Goal: Task Accomplishment & Management: Manage account settings

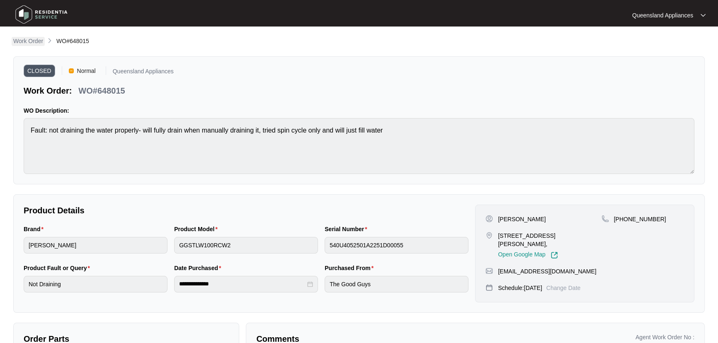
click at [35, 38] on p "Work Order" at bounding box center [28, 41] width 30 height 8
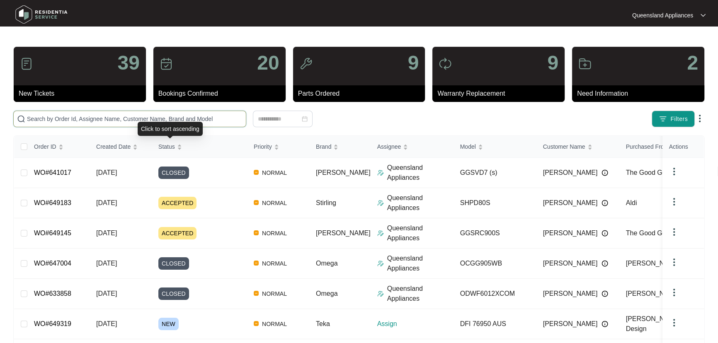
click at [167, 120] on input "text" at bounding box center [135, 118] width 216 height 9
paste input "620210"
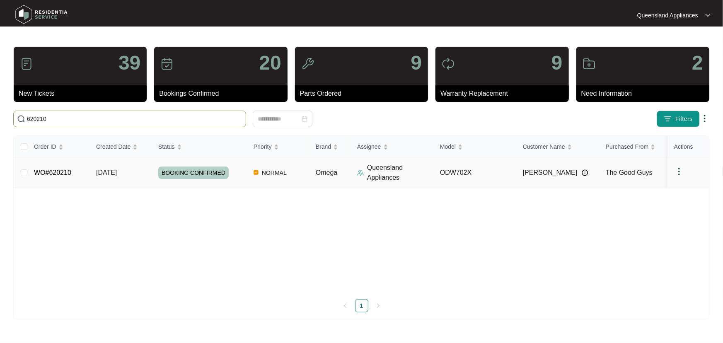
type input "620210"
click at [238, 178] on div "BOOKING CONFIRMED" at bounding box center [202, 173] width 89 height 12
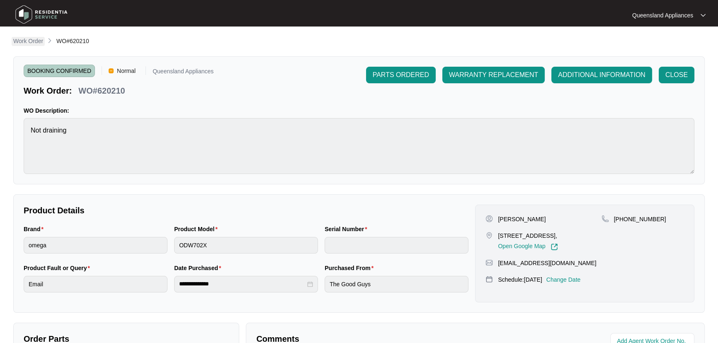
click at [36, 39] on p "Work Order" at bounding box center [28, 41] width 30 height 8
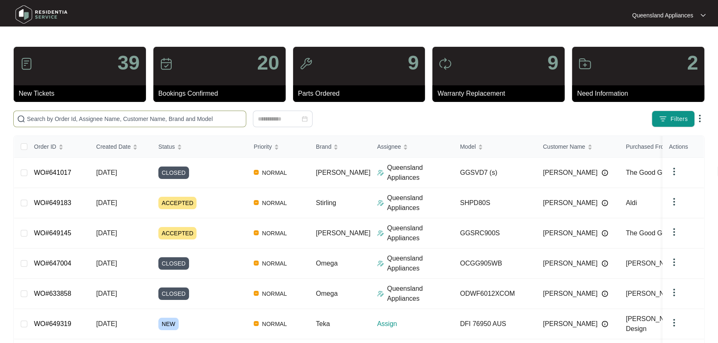
click at [176, 116] on input "text" at bounding box center [135, 118] width 216 height 9
paste input "640075"
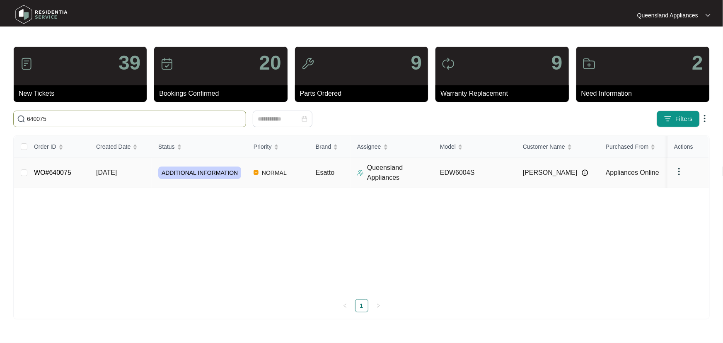
type input "640075"
click at [301, 174] on td "NORMAL" at bounding box center [278, 173] width 62 height 30
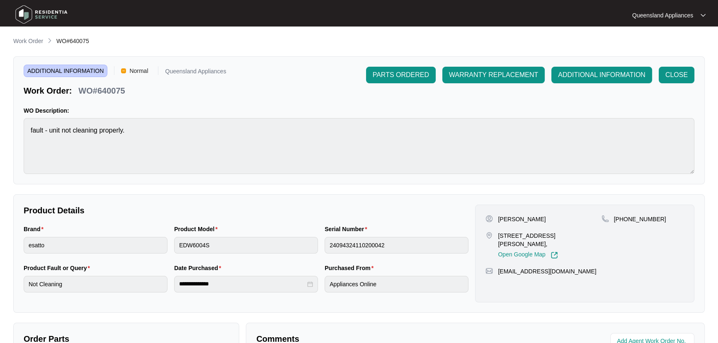
drag, startPoint x: 29, startPoint y: 45, endPoint x: 34, endPoint y: 45, distance: 5.4
click at [29, 45] on p "Work Order" at bounding box center [28, 41] width 30 height 8
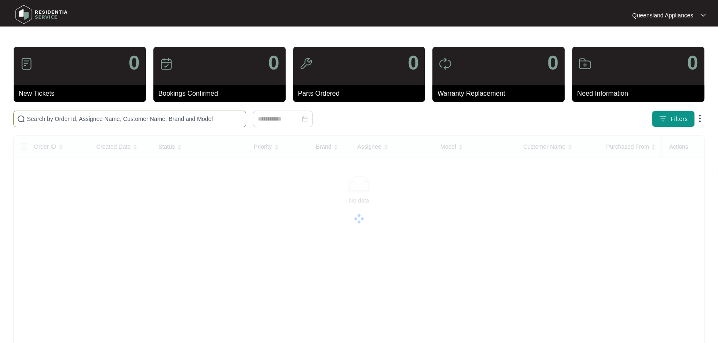
click at [210, 116] on input "text" at bounding box center [135, 118] width 216 height 9
paste input "641170"
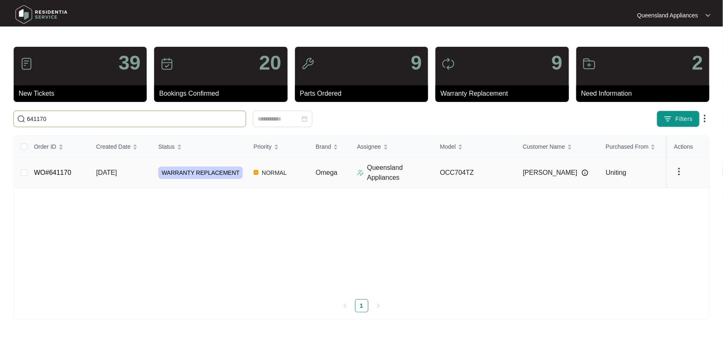
type input "641170"
click at [427, 174] on p "Queensland Appliances" at bounding box center [400, 173] width 66 height 20
click at [488, 173] on td "OCC704TZ" at bounding box center [474, 173] width 83 height 30
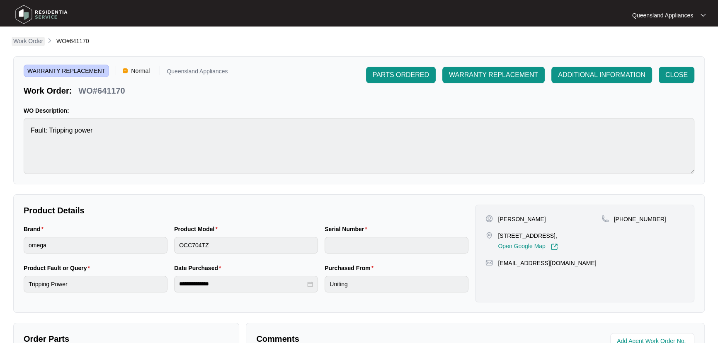
click at [26, 41] on p "Work Order" at bounding box center [28, 41] width 30 height 8
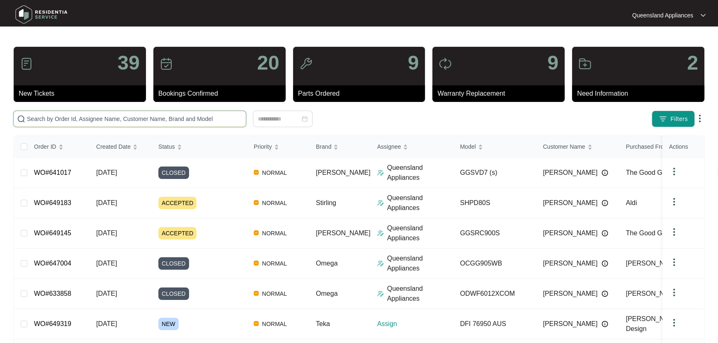
click at [120, 119] on input "text" at bounding box center [135, 118] width 216 height 9
paste input "641039"
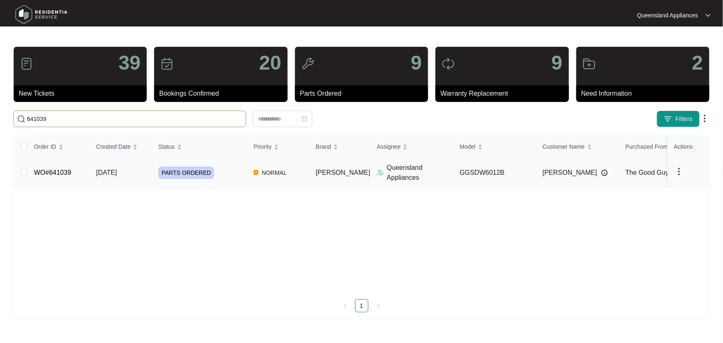
type input "641039"
drag, startPoint x: 235, startPoint y: 179, endPoint x: 252, endPoint y: 174, distance: 18.2
click at [241, 177] on td "PARTS ORDERED" at bounding box center [199, 173] width 95 height 30
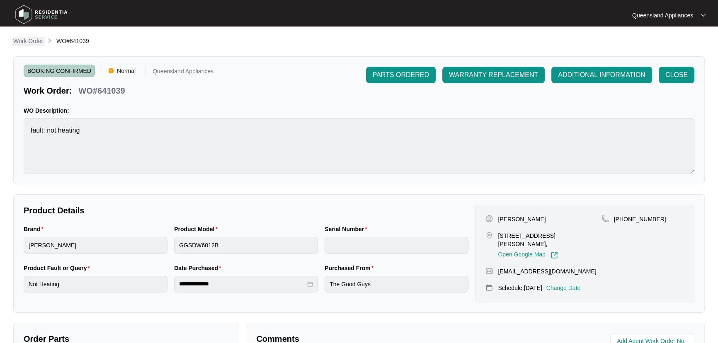
click at [33, 37] on p "Work Order" at bounding box center [28, 41] width 30 height 8
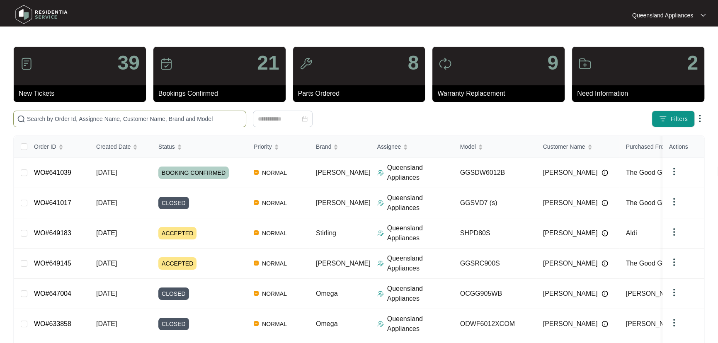
click at [120, 120] on input "text" at bounding box center [135, 118] width 216 height 9
paste input "644705"
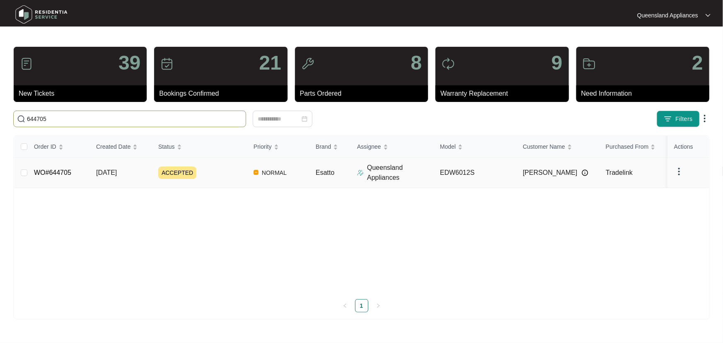
type input "644705"
click at [215, 171] on div "ACCEPTED" at bounding box center [202, 173] width 89 height 12
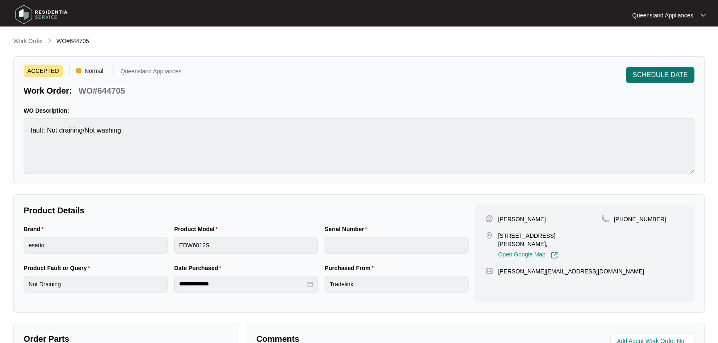
click at [667, 77] on span "SCHEDULE DATE" at bounding box center [659, 75] width 55 height 10
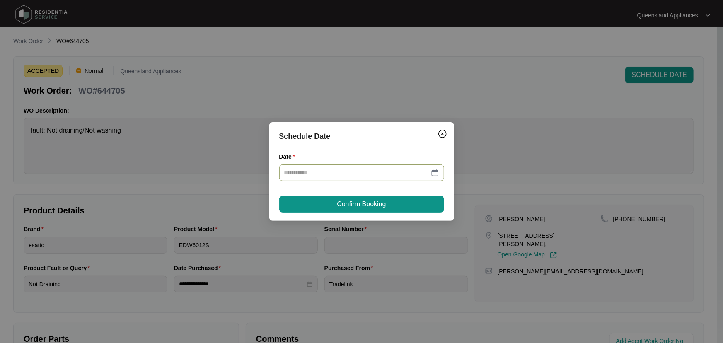
click at [436, 173] on div at bounding box center [361, 172] width 155 height 9
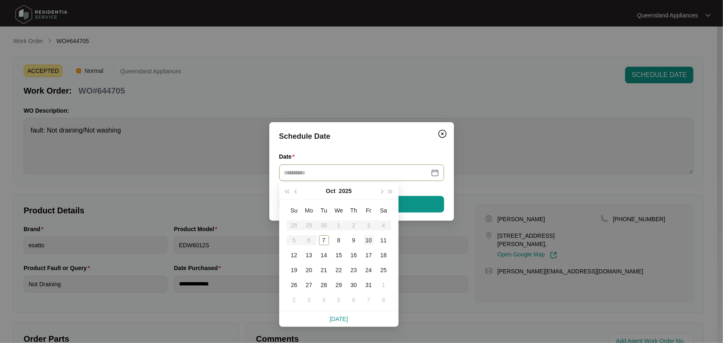
type input "**********"
click at [367, 241] on div "10" at bounding box center [369, 240] width 10 height 10
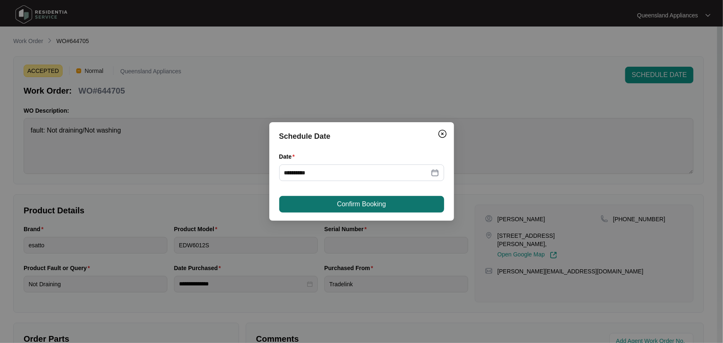
click at [418, 204] on button "Confirm Booking" at bounding box center [361, 204] width 165 height 17
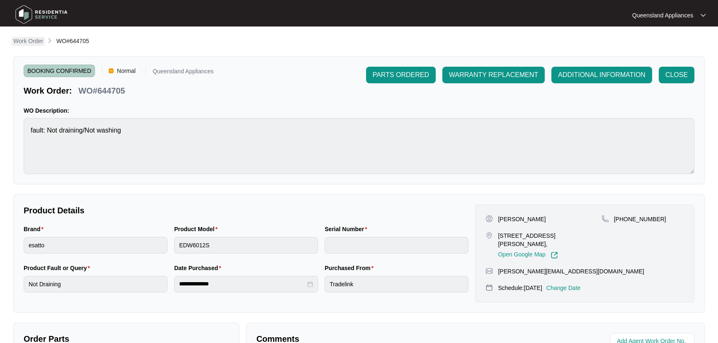
click at [25, 43] on p "Work Order" at bounding box center [28, 41] width 30 height 8
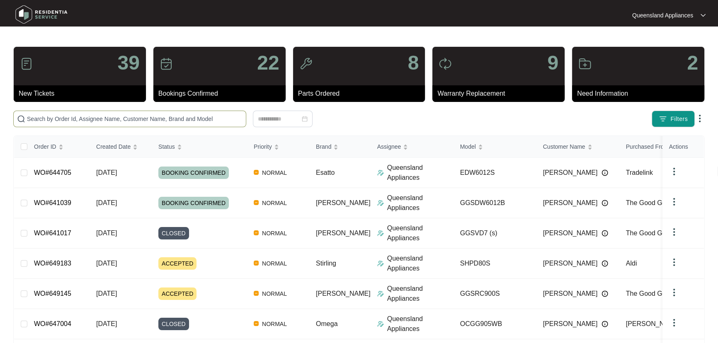
click at [197, 118] on input "text" at bounding box center [135, 118] width 216 height 9
paste input "645188"
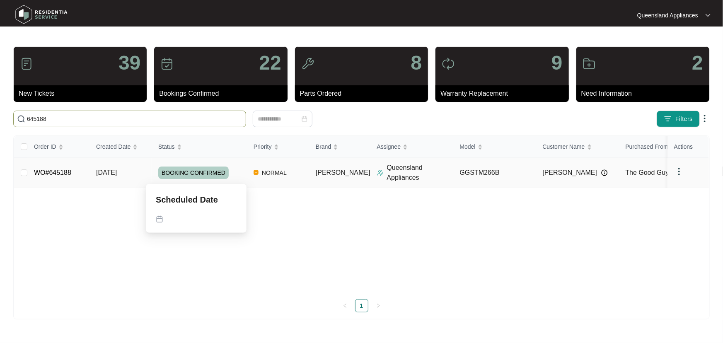
type input "645188"
click at [240, 178] on div "BOOKING CONFIRMED" at bounding box center [202, 173] width 89 height 12
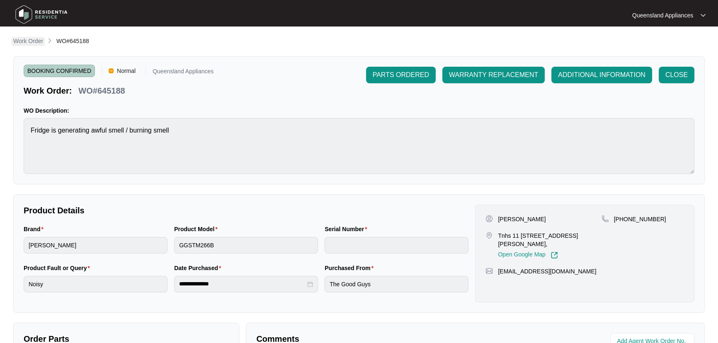
click at [35, 44] on p "Work Order" at bounding box center [28, 41] width 30 height 8
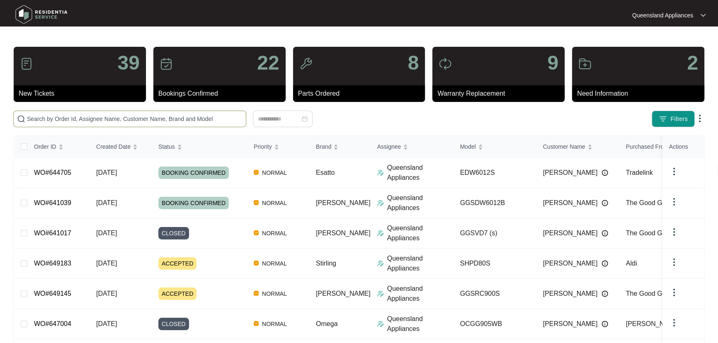
click at [178, 120] on input "text" at bounding box center [135, 118] width 216 height 9
paste input "645151"
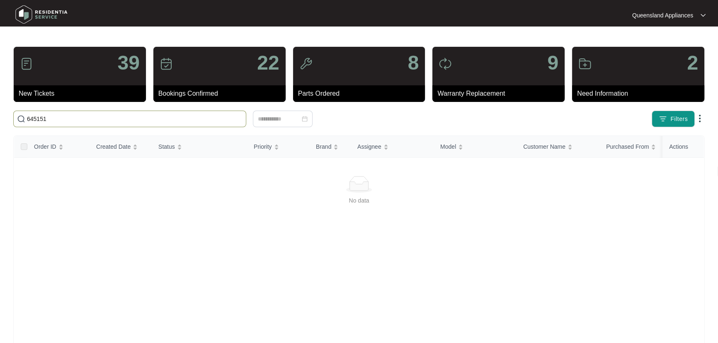
drag, startPoint x: 41, startPoint y: 119, endPoint x: 0, endPoint y: 119, distance: 40.6
click at [0, 119] on main "39 New Tickets 22 Bookings Confirmed 8 Parts Ordered 9 Warranty Replacement 2 N…" at bounding box center [359, 195] width 718 height 390
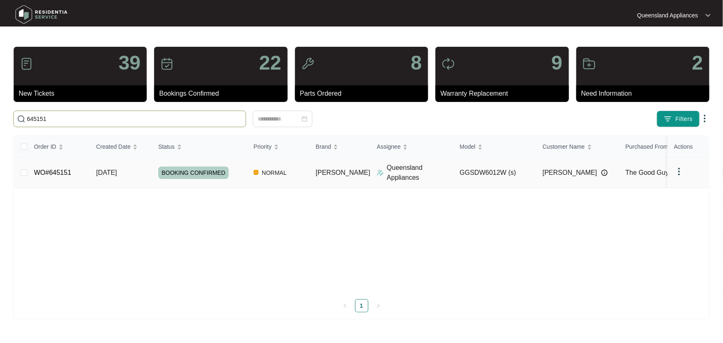
type input "645151"
click at [244, 175] on div "BOOKING CONFIRMED" at bounding box center [202, 173] width 89 height 12
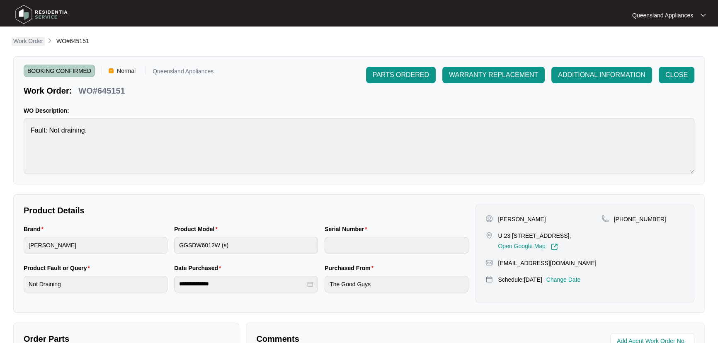
click at [32, 37] on p "Work Order" at bounding box center [28, 41] width 30 height 8
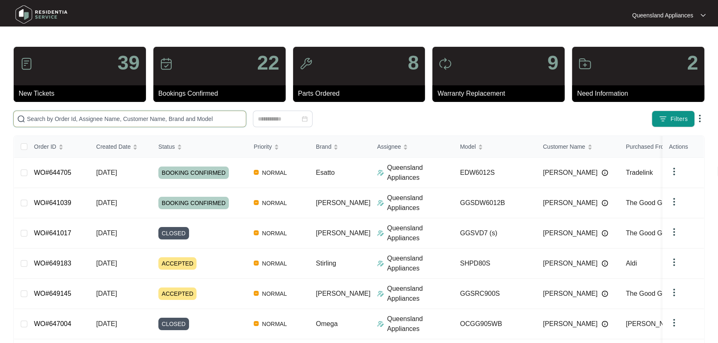
click at [153, 121] on input "text" at bounding box center [135, 118] width 216 height 9
paste input "647630"
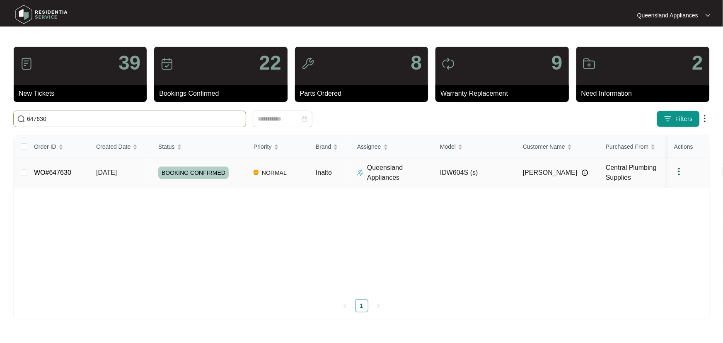
type input "647630"
click at [239, 175] on div "BOOKING CONFIRMED" at bounding box center [202, 173] width 89 height 12
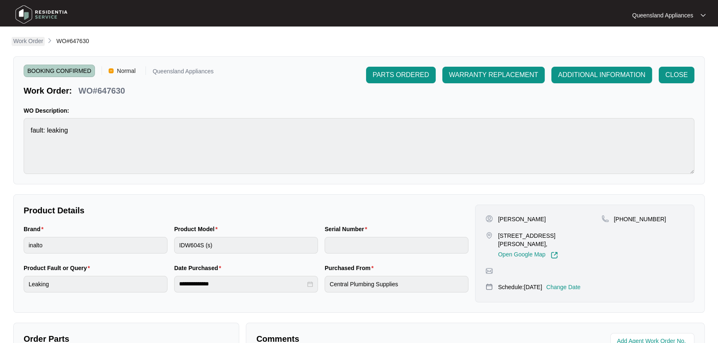
click at [43, 37] on p "Work Order" at bounding box center [28, 41] width 30 height 8
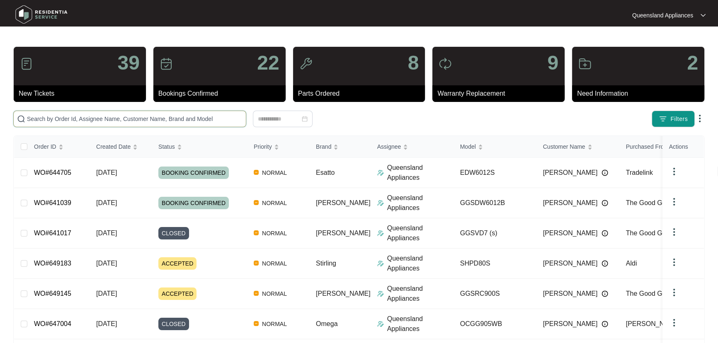
click at [114, 123] on input "text" at bounding box center [135, 118] width 216 height 9
paste input "645906"
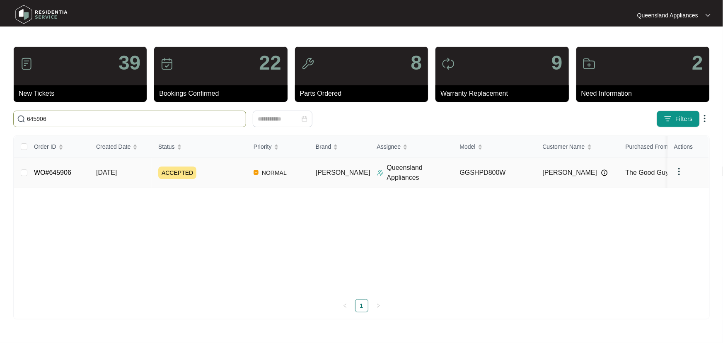
type input "645906"
drag, startPoint x: 223, startPoint y: 177, endPoint x: 226, endPoint y: 173, distance: 5.0
click at [226, 173] on div "ACCEPTED" at bounding box center [202, 173] width 89 height 12
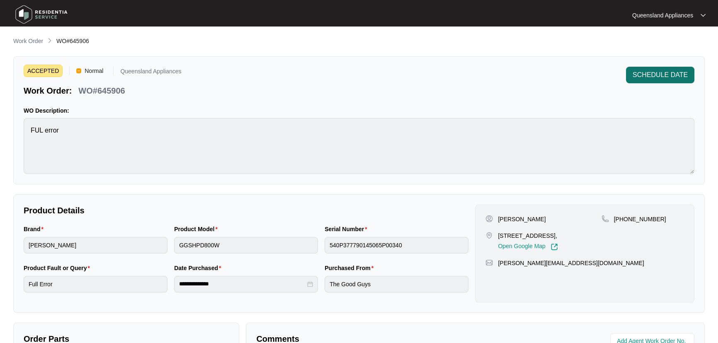
click at [659, 72] on span "SCHEDULE DATE" at bounding box center [659, 75] width 55 height 10
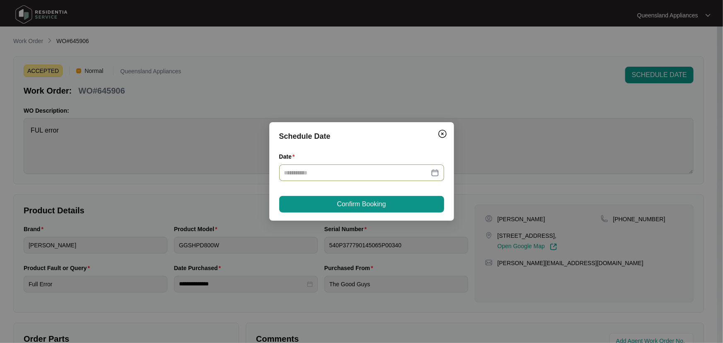
click at [435, 172] on div at bounding box center [361, 172] width 155 height 9
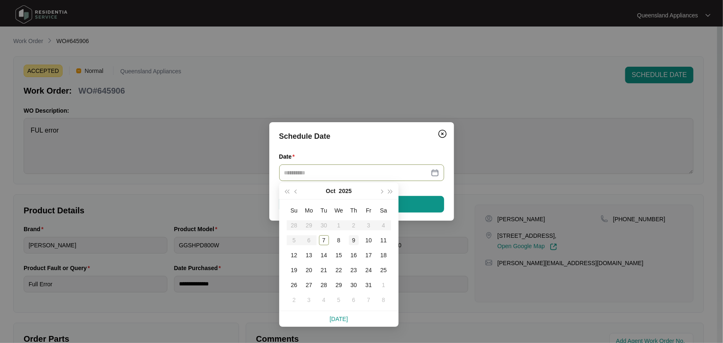
type input "**********"
click at [349, 244] on div "9" at bounding box center [354, 240] width 10 height 10
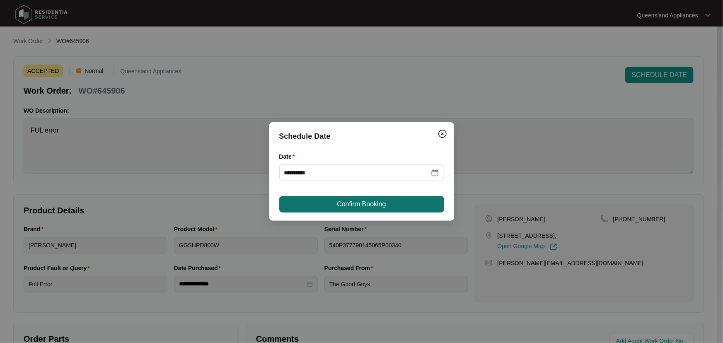
click at [373, 199] on span "Confirm Booking" at bounding box center [361, 204] width 49 height 10
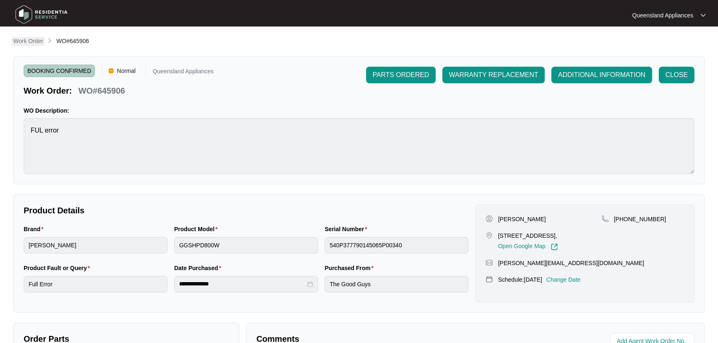
click at [30, 37] on p "Work Order" at bounding box center [28, 41] width 30 height 8
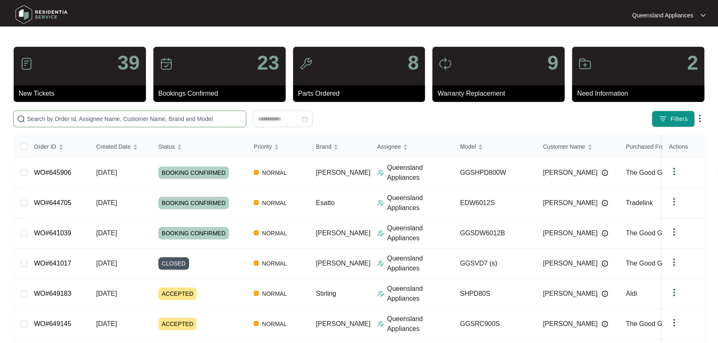
click at [127, 118] on input "text" at bounding box center [135, 118] width 216 height 9
paste input "646582"
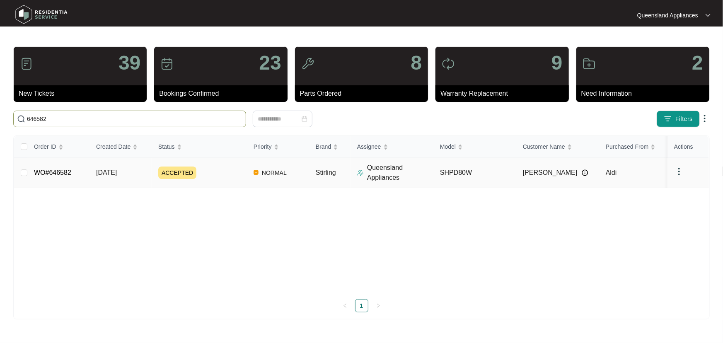
type input "646582"
click at [218, 170] on div "ACCEPTED" at bounding box center [202, 173] width 89 height 12
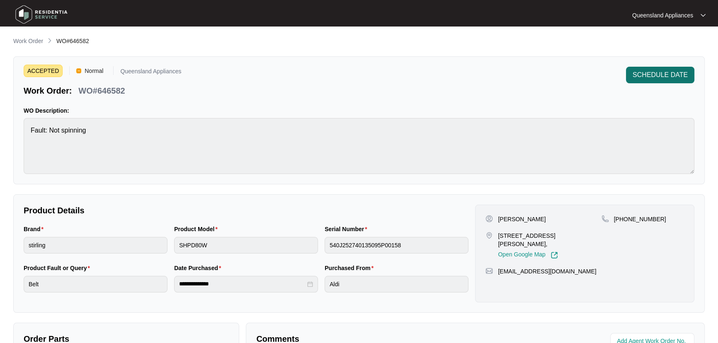
click at [650, 75] on span "SCHEDULE DATE" at bounding box center [659, 75] width 55 height 10
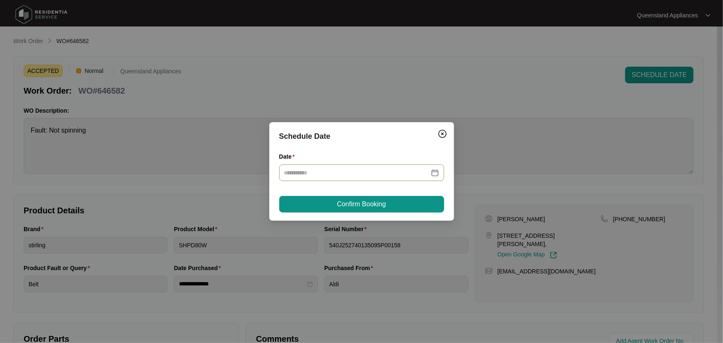
click at [438, 171] on div at bounding box center [361, 172] width 155 height 9
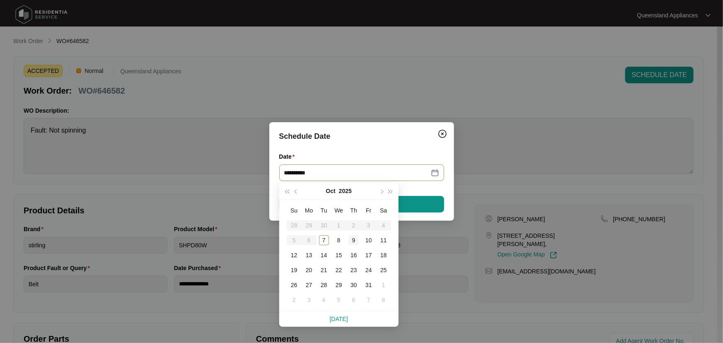
type input "**********"
click at [354, 241] on div "9" at bounding box center [354, 240] width 10 height 10
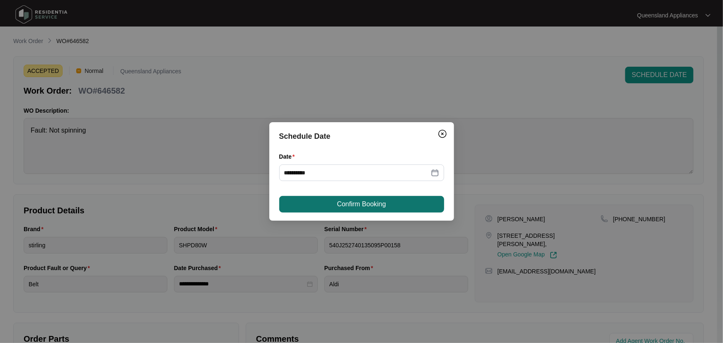
click at [377, 207] on span "Confirm Booking" at bounding box center [361, 204] width 49 height 10
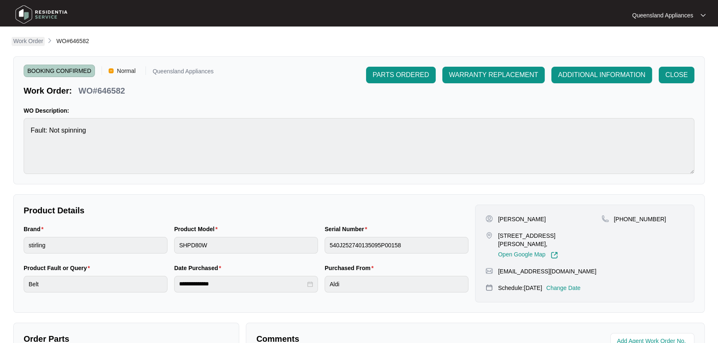
click at [35, 39] on p "Work Order" at bounding box center [28, 41] width 30 height 8
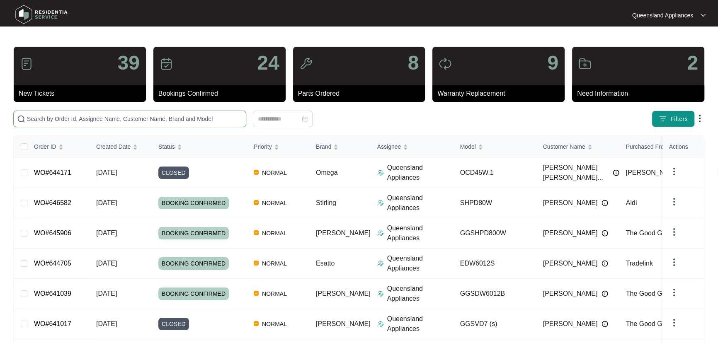
click at [113, 119] on input "text" at bounding box center [135, 118] width 216 height 9
paste input "645906"
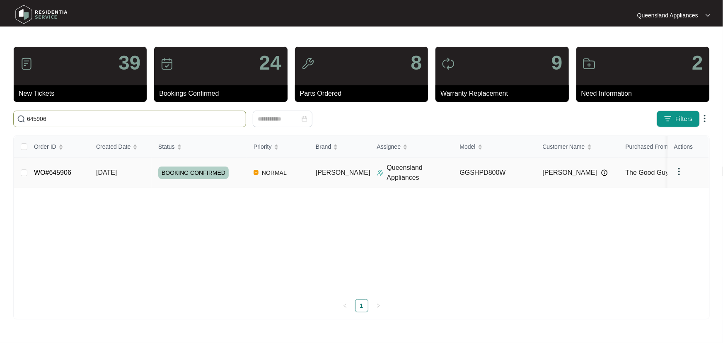
type input "645906"
click at [242, 175] on div "BOOKING CONFIRMED" at bounding box center [202, 173] width 89 height 12
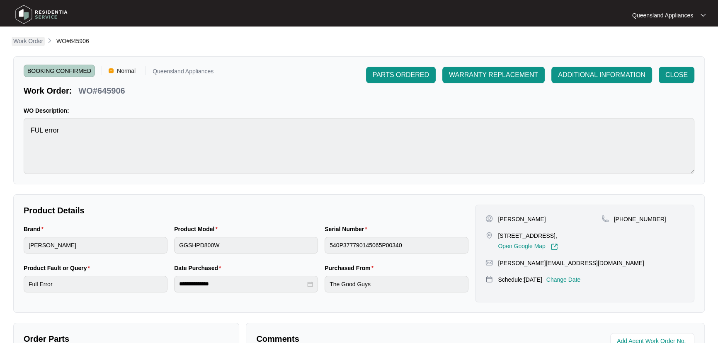
click at [27, 41] on p "Work Order" at bounding box center [28, 41] width 30 height 8
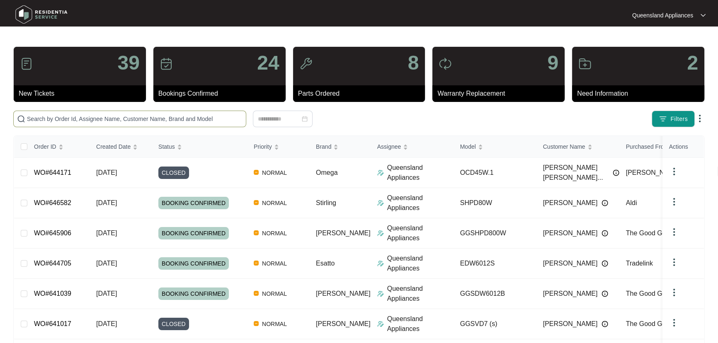
click at [147, 121] on input "text" at bounding box center [135, 118] width 216 height 9
paste input "646582"
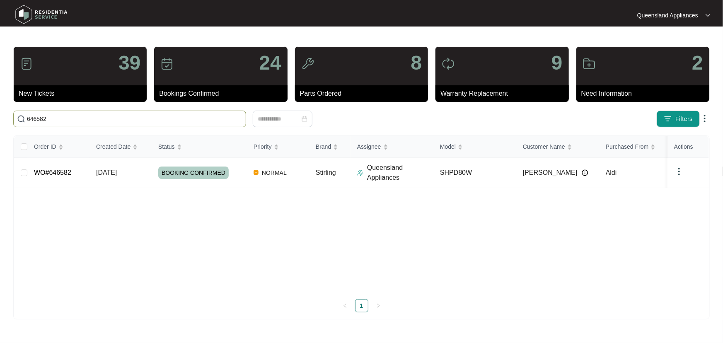
click at [166, 123] on input "646582" at bounding box center [135, 118] width 216 height 9
drag, startPoint x: 161, startPoint y: 117, endPoint x: 0, endPoint y: 117, distance: 160.8
click at [0, 117] on main "39 New Tickets 24 Bookings Confirmed 8 Parts Ordered 9 Warranty Replacement 2 N…" at bounding box center [361, 171] width 723 height 343
paste input "70"
type input "646570"
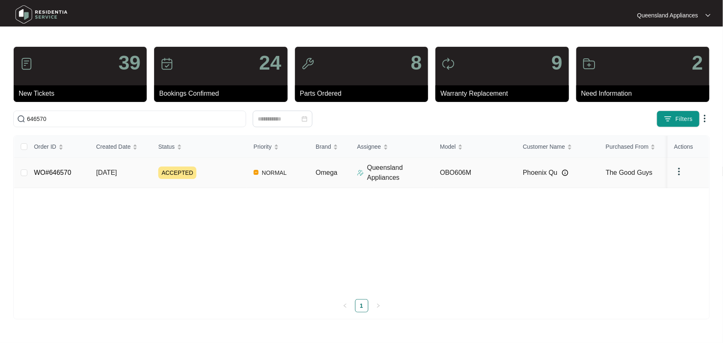
click at [223, 172] on div "ACCEPTED" at bounding box center [202, 173] width 89 height 12
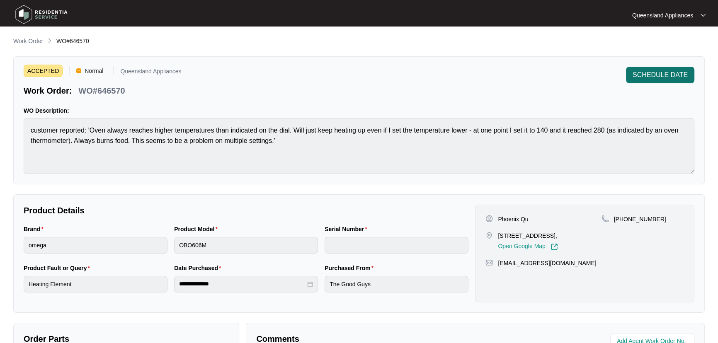
click at [676, 75] on span "SCHEDULE DATE" at bounding box center [659, 75] width 55 height 10
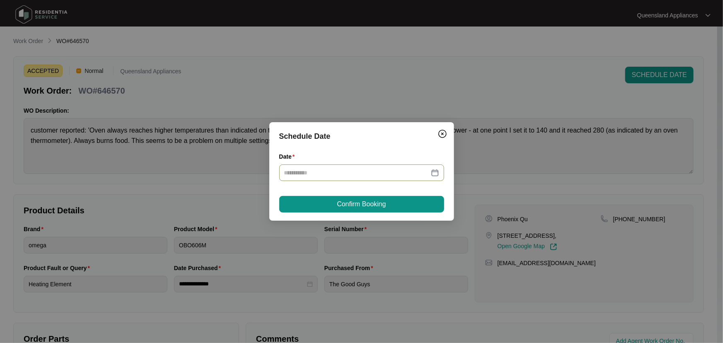
click at [437, 171] on div at bounding box center [361, 172] width 155 height 9
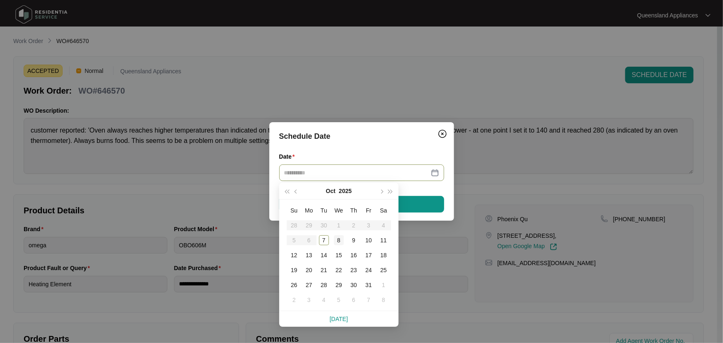
type input "**********"
click at [334, 238] on div "8" at bounding box center [339, 240] width 10 height 10
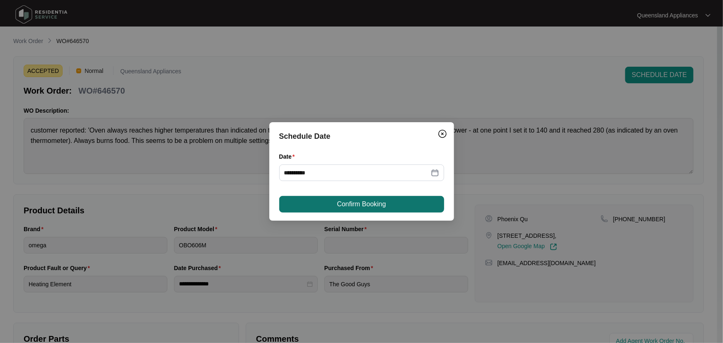
click at [366, 207] on span "Confirm Booking" at bounding box center [361, 204] width 49 height 10
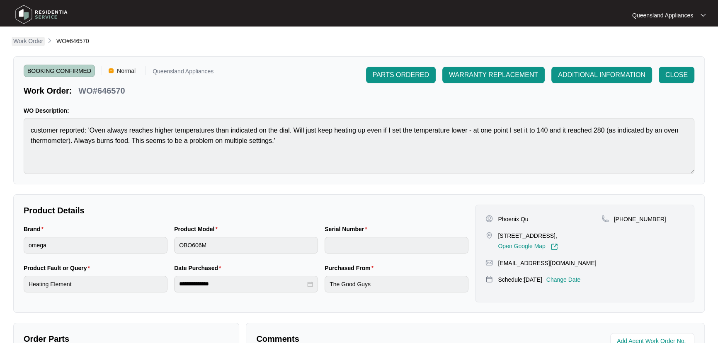
click at [30, 37] on p "Work Order" at bounding box center [28, 41] width 30 height 8
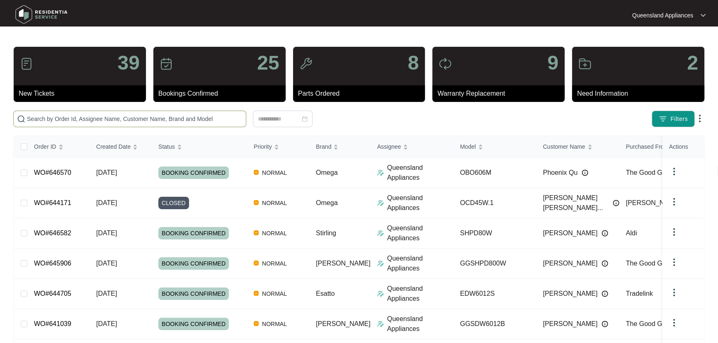
click at [182, 117] on input "text" at bounding box center [135, 118] width 216 height 9
paste input "646361"
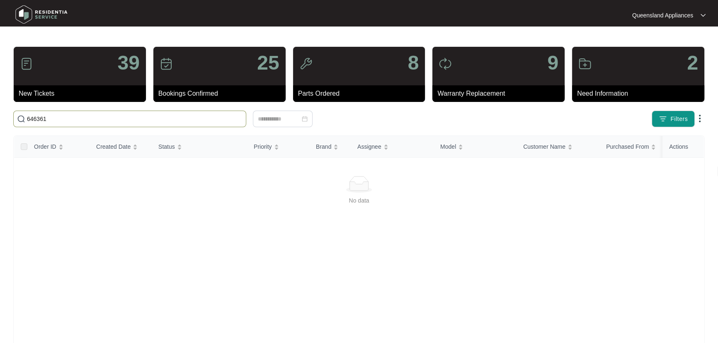
drag, startPoint x: 41, startPoint y: 120, endPoint x: 7, endPoint y: 123, distance: 34.6
click at [0, 123] on main "39 New Tickets 25 Bookings Confirmed 8 Parts Ordered 9 Warranty Replacement 2 N…" at bounding box center [359, 195] width 718 height 390
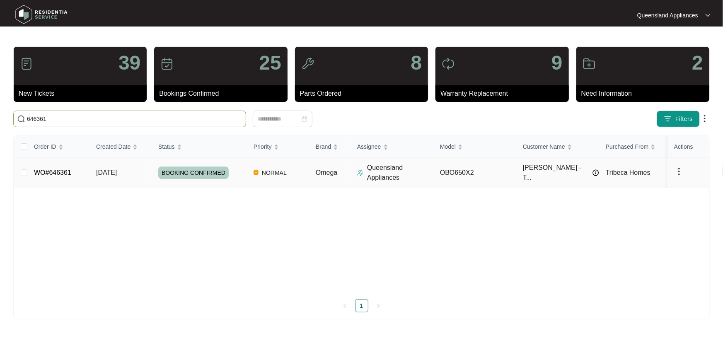
type input "646361"
click at [240, 176] on div "BOOKING CONFIRMED" at bounding box center [202, 173] width 89 height 12
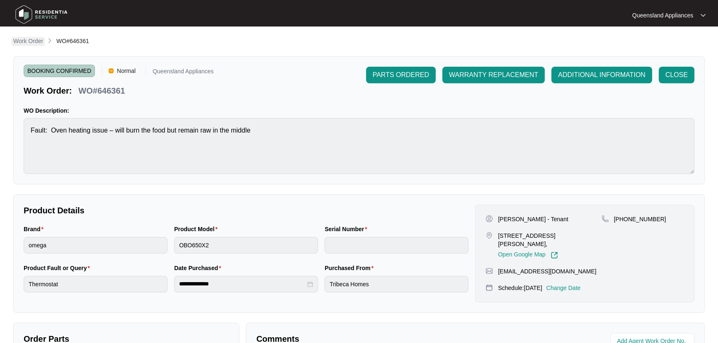
click at [27, 39] on p "Work Order" at bounding box center [28, 41] width 30 height 8
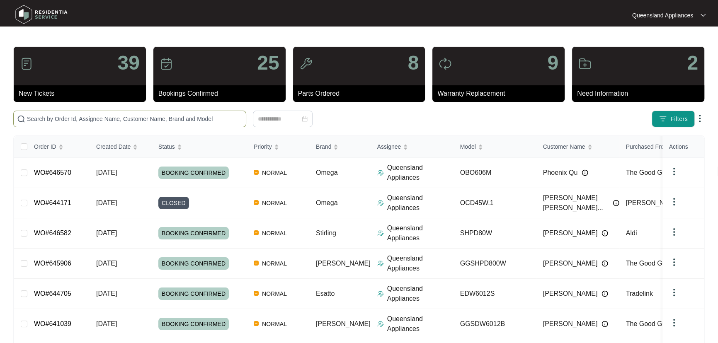
click at [163, 113] on span at bounding box center [129, 119] width 233 height 17
paste input "646432"
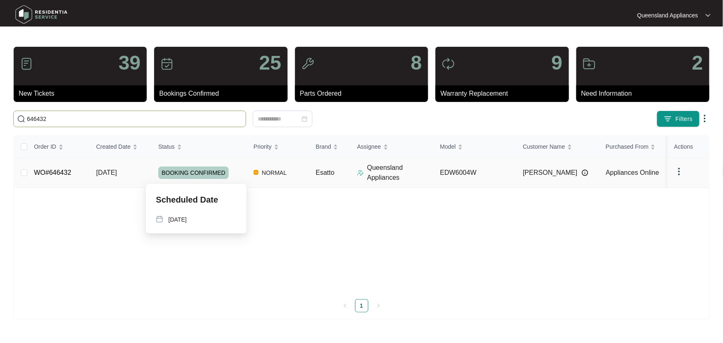
type input "646432"
click at [240, 175] on div "BOOKING CONFIRMED" at bounding box center [202, 173] width 89 height 12
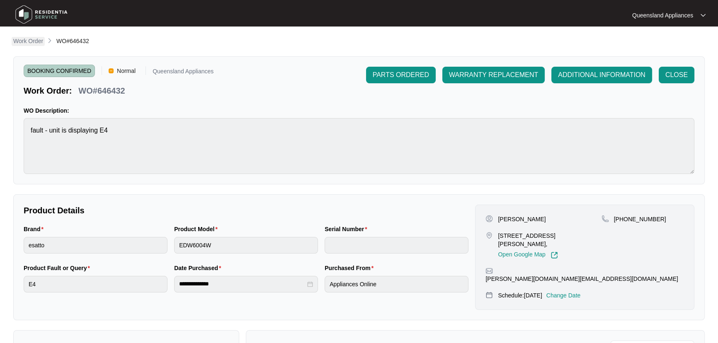
click at [33, 39] on p "Work Order" at bounding box center [28, 41] width 30 height 8
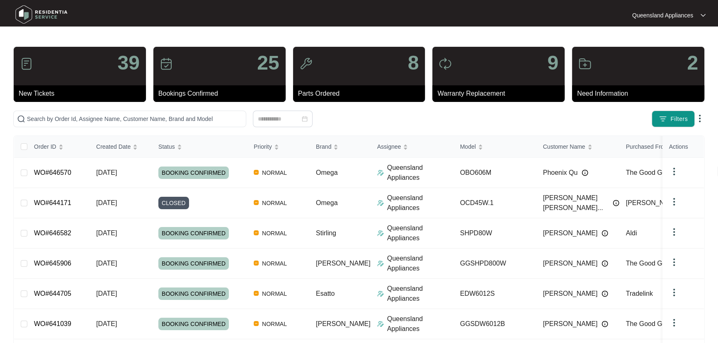
click at [188, 108] on div "39 New Tickets 25 Bookings Confirmed 8 Parts Ordered 9 Warranty Replacement 2 N…" at bounding box center [358, 266] width 691 height 441
click at [198, 115] on input "text" at bounding box center [135, 118] width 216 height 9
paste input "646338"
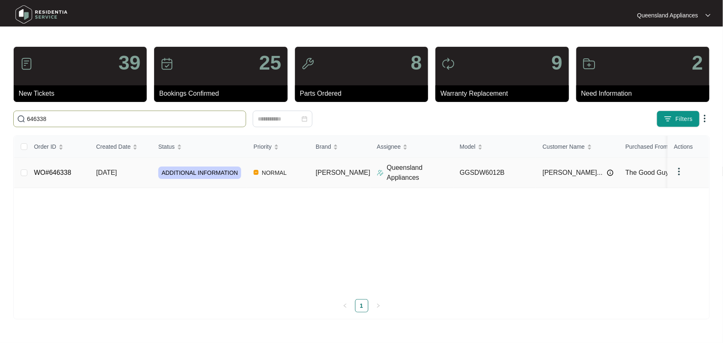
type input "646338"
click at [146, 174] on td "[DATE]" at bounding box center [121, 173] width 62 height 30
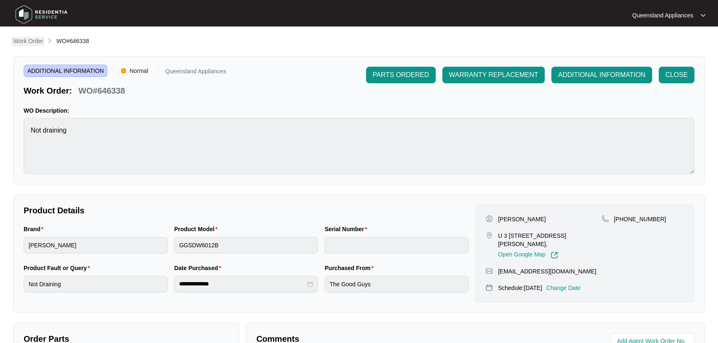
click at [29, 40] on p "Work Order" at bounding box center [28, 41] width 30 height 8
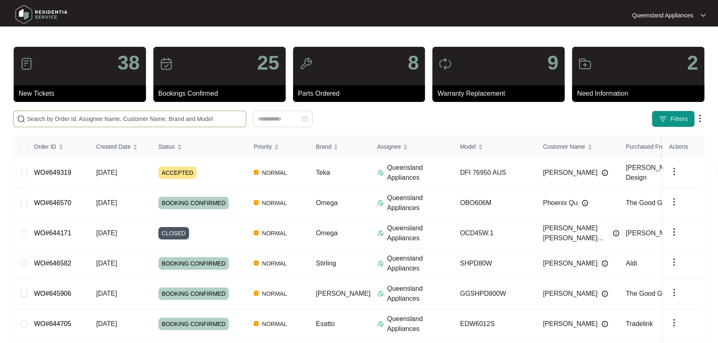
click at [106, 118] on input "text" at bounding box center [135, 118] width 216 height 9
paste input "647706"
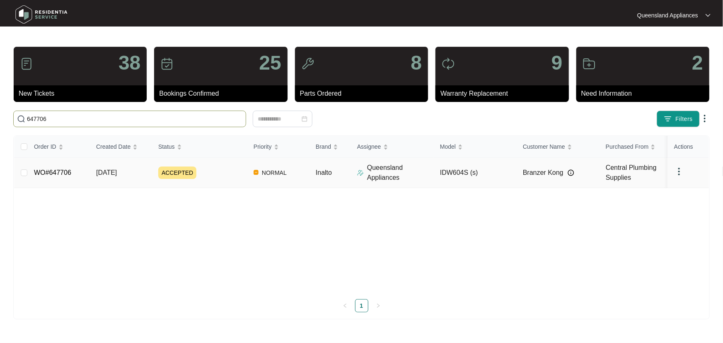
type input "647706"
click at [222, 179] on td "ACCEPTED" at bounding box center [199, 173] width 95 height 30
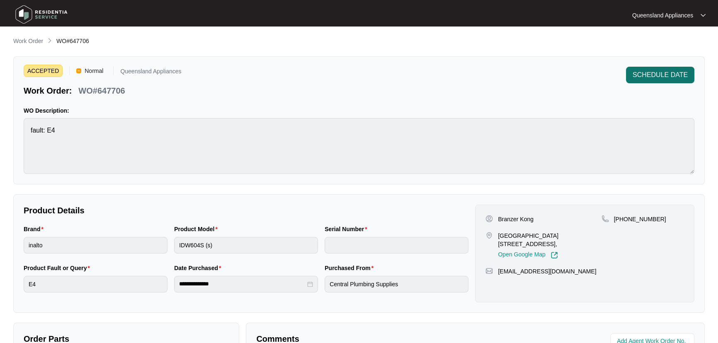
click at [662, 76] on span "SCHEDULE DATE" at bounding box center [659, 75] width 55 height 10
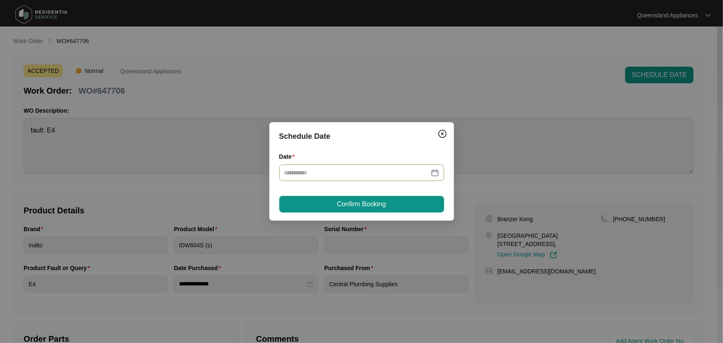
click at [437, 175] on div at bounding box center [361, 172] width 155 height 9
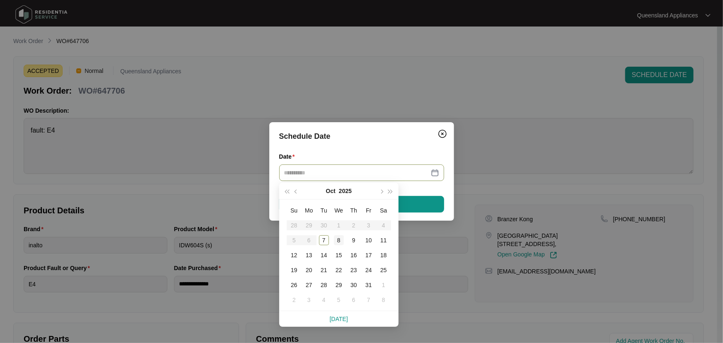
click at [342, 240] on div "8" at bounding box center [339, 240] width 10 height 10
type input "**********"
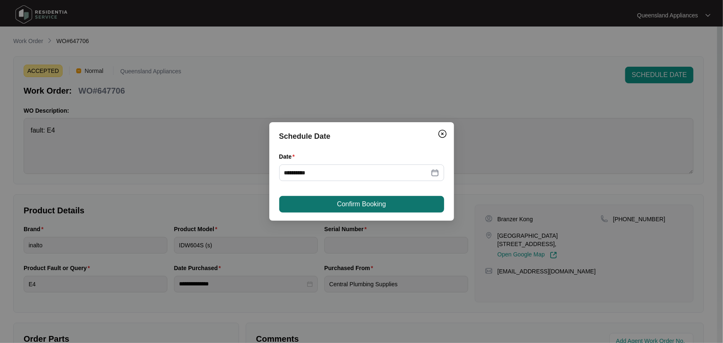
click at [376, 210] on button "Confirm Booking" at bounding box center [361, 204] width 165 height 17
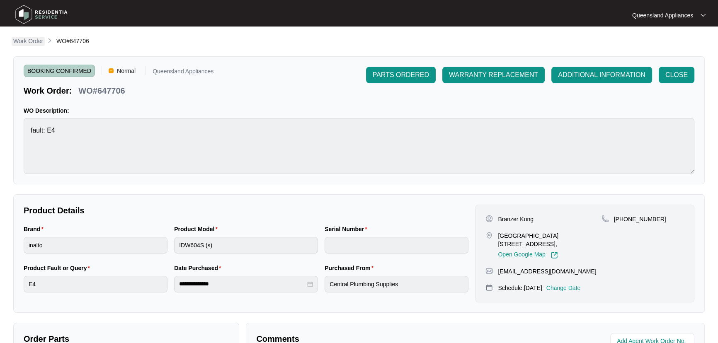
click at [24, 42] on p "Work Order" at bounding box center [28, 41] width 30 height 8
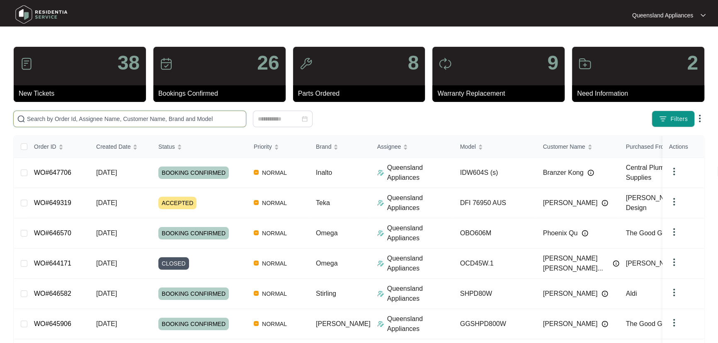
click at [69, 119] on input "text" at bounding box center [135, 118] width 216 height 9
paste input "647704"
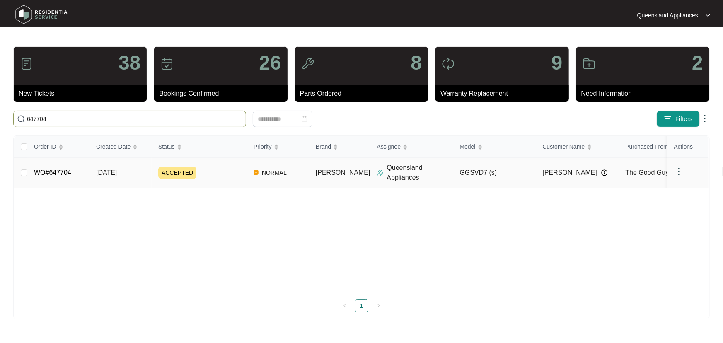
type input "647704"
click at [220, 169] on div "ACCEPTED" at bounding box center [202, 173] width 89 height 12
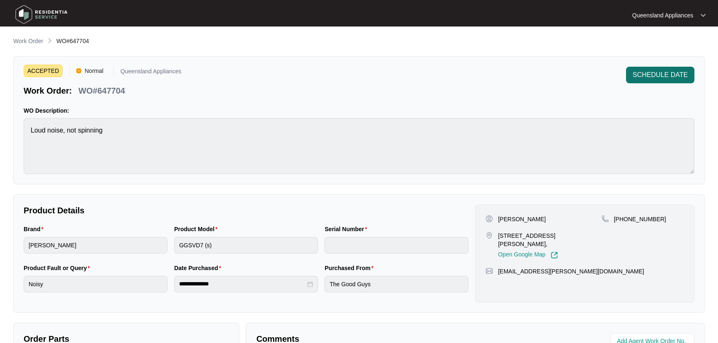
click at [666, 72] on span "SCHEDULE DATE" at bounding box center [659, 75] width 55 height 10
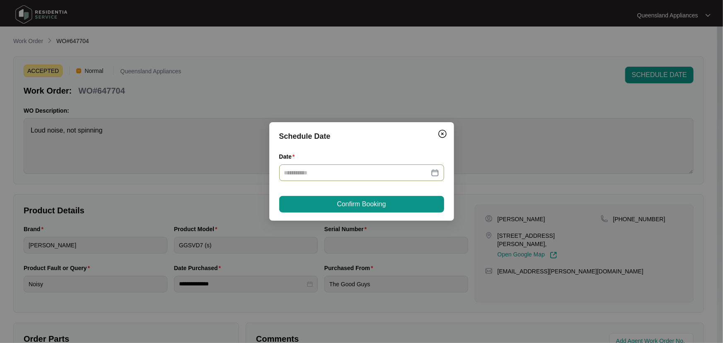
click at [435, 171] on div at bounding box center [361, 172] width 155 height 9
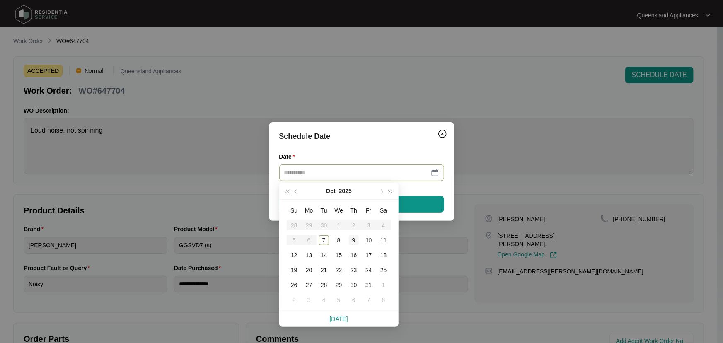
type input "**********"
click at [352, 240] on div "9" at bounding box center [354, 240] width 10 height 10
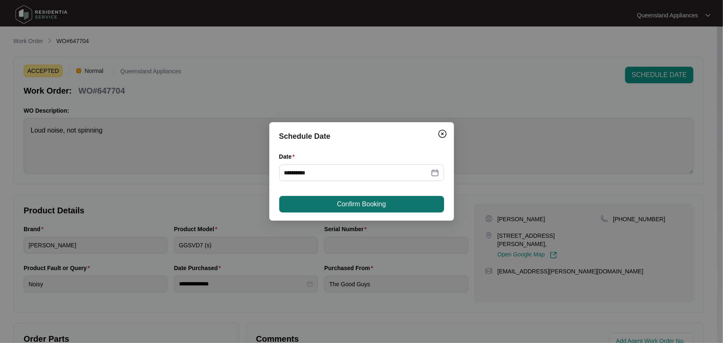
click at [365, 206] on span "Confirm Booking" at bounding box center [361, 204] width 49 height 10
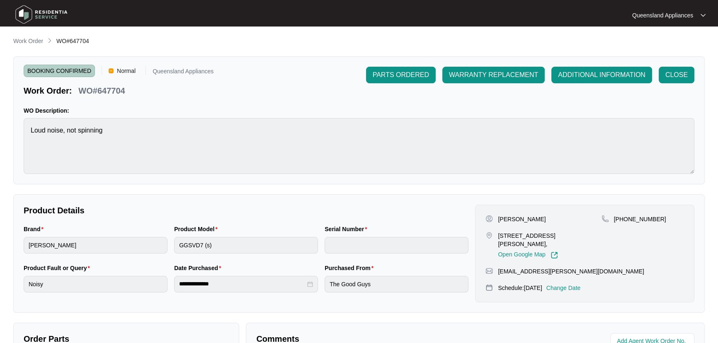
click at [9, 41] on main "**********" at bounding box center [359, 275] width 718 height 550
click at [21, 41] on p "Work Order" at bounding box center [28, 41] width 30 height 8
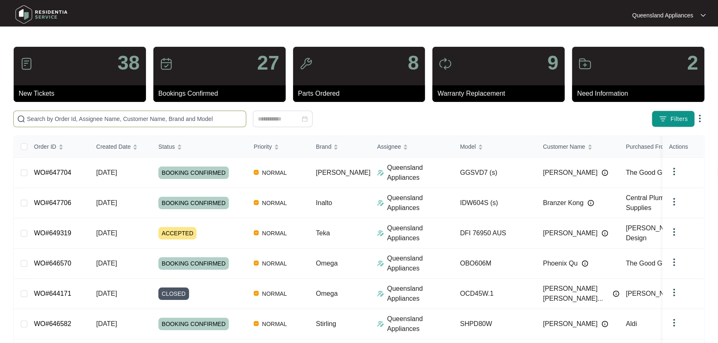
click at [213, 113] on span at bounding box center [129, 119] width 233 height 17
paste input "647586"
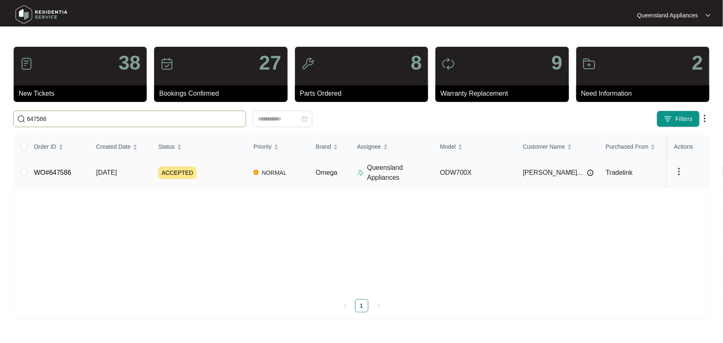
type input "647586"
click at [234, 171] on div "ACCEPTED" at bounding box center [202, 173] width 89 height 12
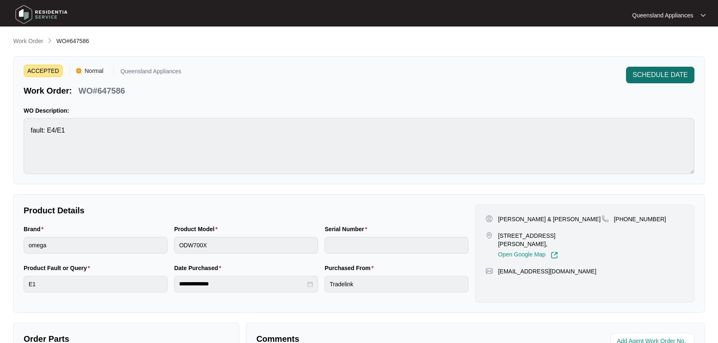
click at [644, 73] on span "SCHEDULE DATE" at bounding box center [659, 75] width 55 height 10
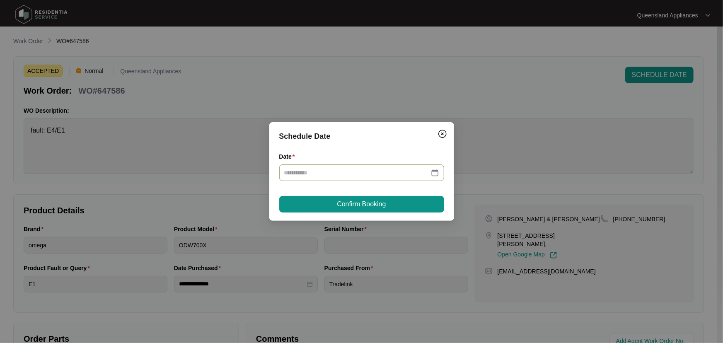
click at [438, 174] on div at bounding box center [361, 172] width 155 height 9
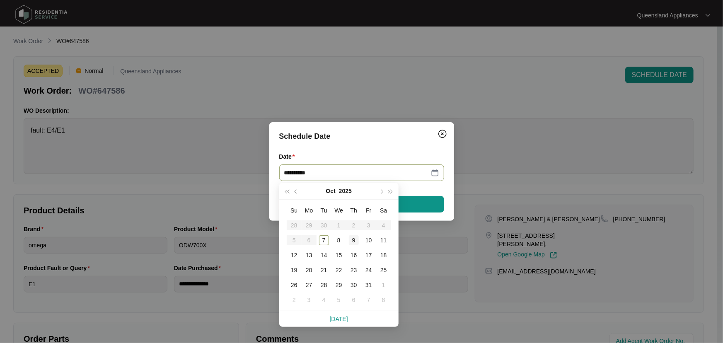
type input "**********"
click at [352, 241] on div "9" at bounding box center [354, 240] width 10 height 10
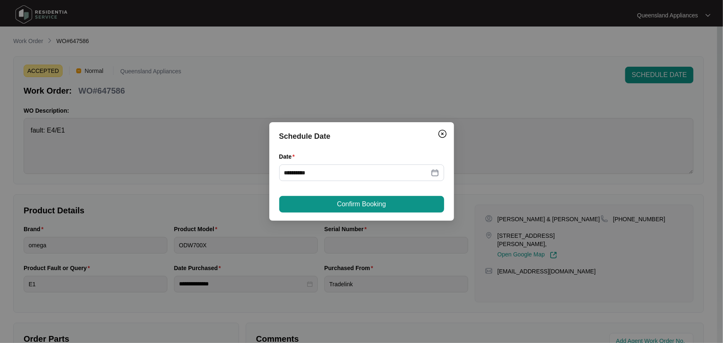
click at [388, 203] on button "Confirm Booking" at bounding box center [361, 204] width 165 height 17
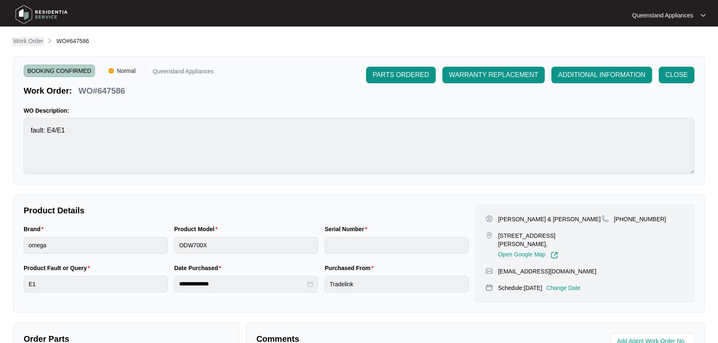
click at [24, 41] on p "Work Order" at bounding box center [28, 41] width 30 height 8
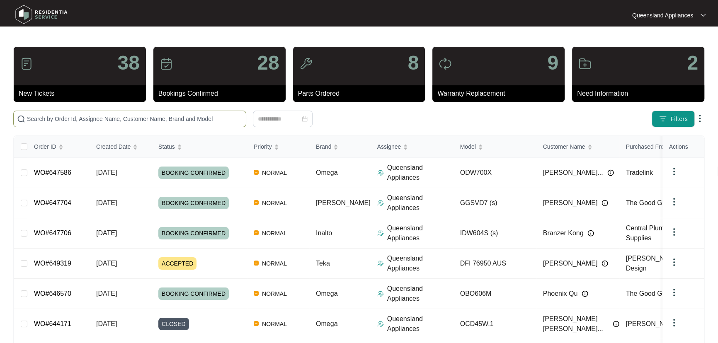
click at [182, 121] on input "text" at bounding box center [135, 118] width 216 height 9
paste input "647549"
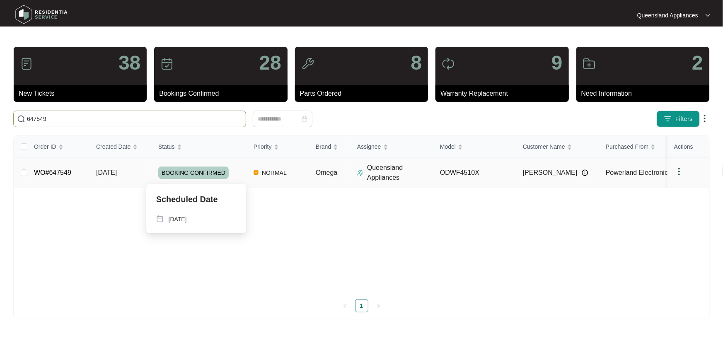
type input "647549"
click at [235, 181] on td "BOOKING CONFIRMED" at bounding box center [199, 173] width 95 height 30
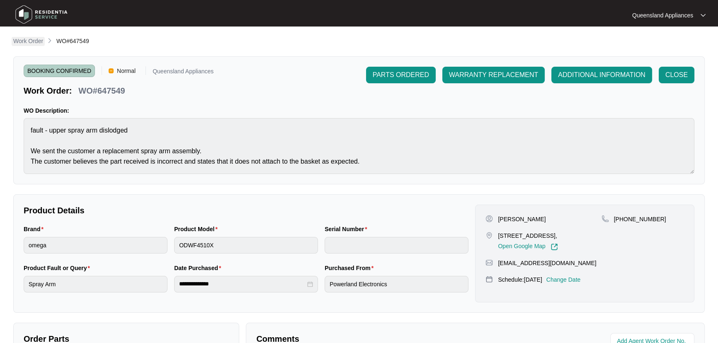
click at [34, 44] on p "Work Order" at bounding box center [28, 41] width 30 height 8
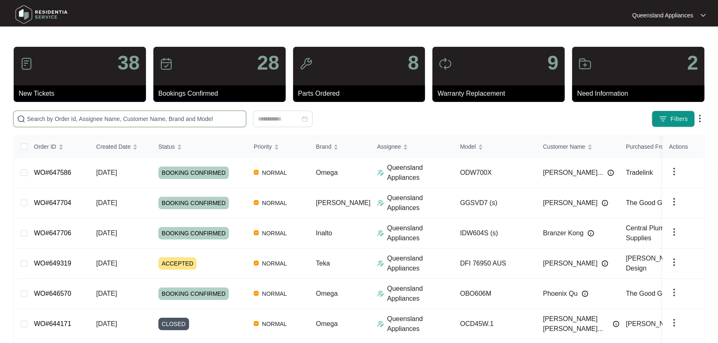
click at [116, 122] on input "text" at bounding box center [135, 118] width 216 height 9
paste input "647508"
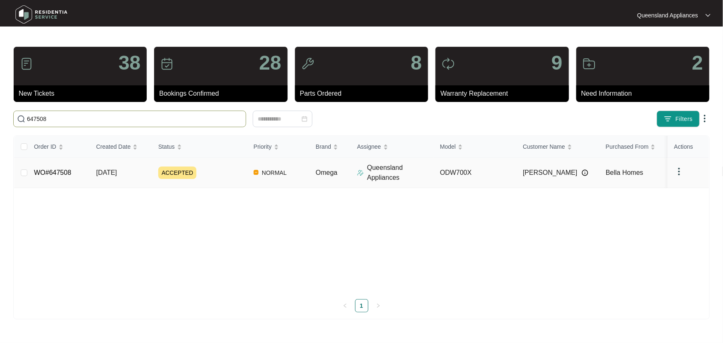
type input "647508"
click at [225, 177] on div "ACCEPTED" at bounding box center [202, 173] width 89 height 12
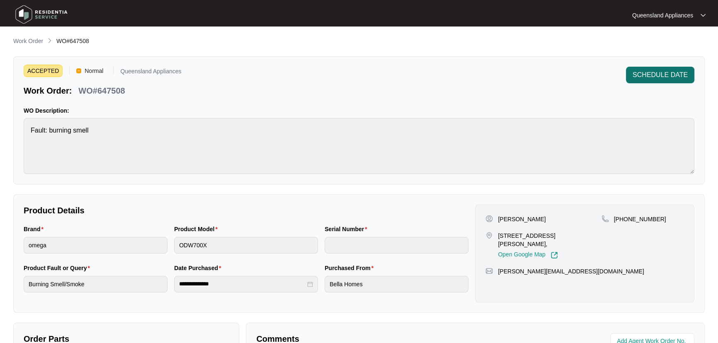
click at [662, 76] on span "SCHEDULE DATE" at bounding box center [659, 75] width 55 height 10
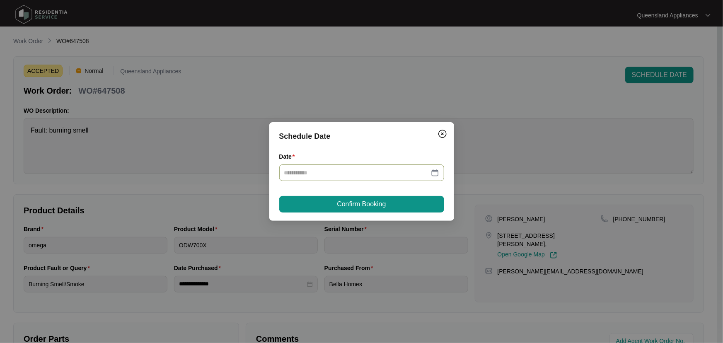
click at [441, 169] on div at bounding box center [361, 173] width 165 height 17
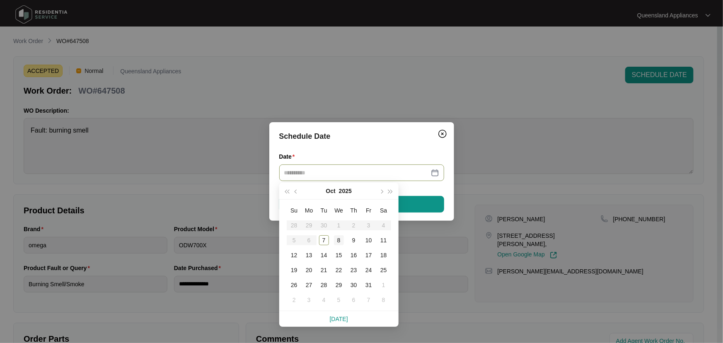
click at [335, 240] on div "8" at bounding box center [339, 240] width 10 height 10
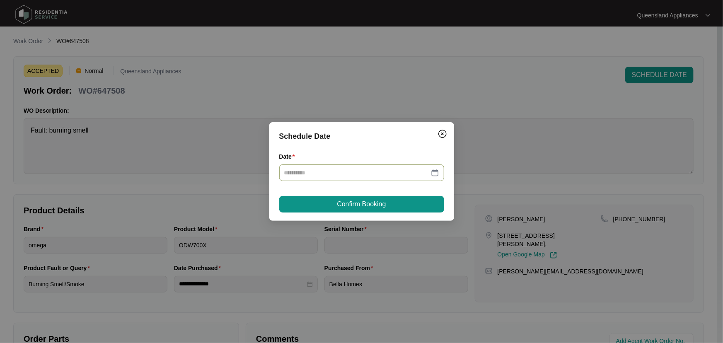
type input "**********"
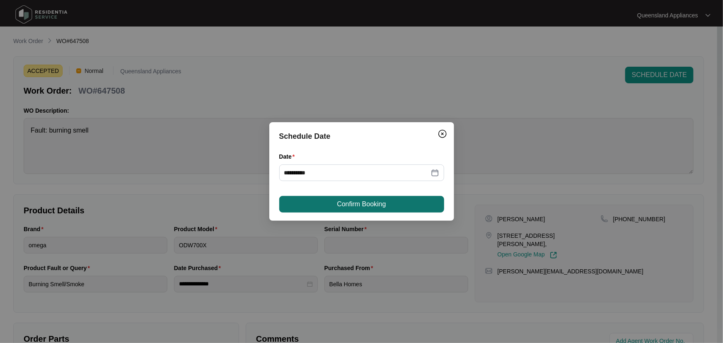
click at [383, 205] on span "Confirm Booking" at bounding box center [361, 204] width 49 height 10
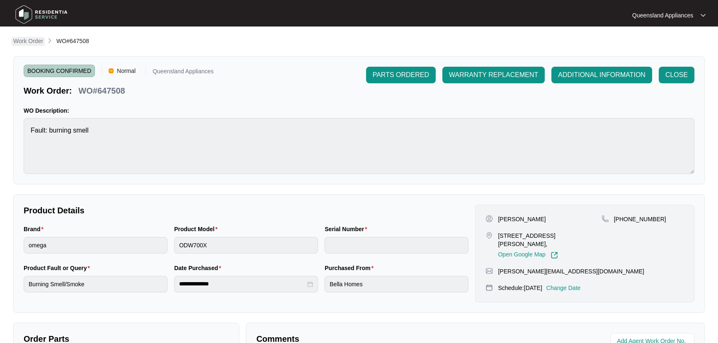
click at [34, 41] on p "Work Order" at bounding box center [28, 41] width 30 height 8
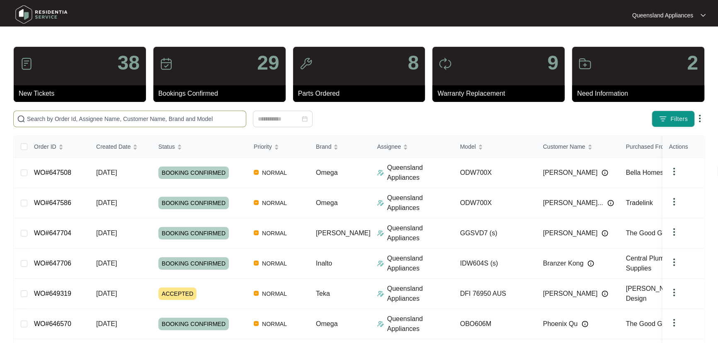
click at [179, 122] on input "text" at bounding box center [135, 118] width 216 height 9
paste input "647505"
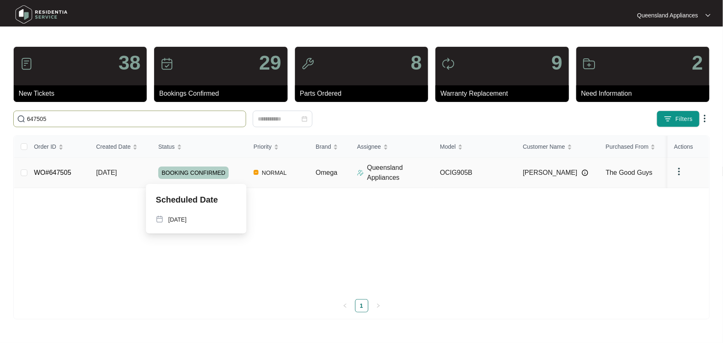
type input "647505"
click at [237, 171] on div "BOOKING CONFIRMED" at bounding box center [202, 173] width 89 height 12
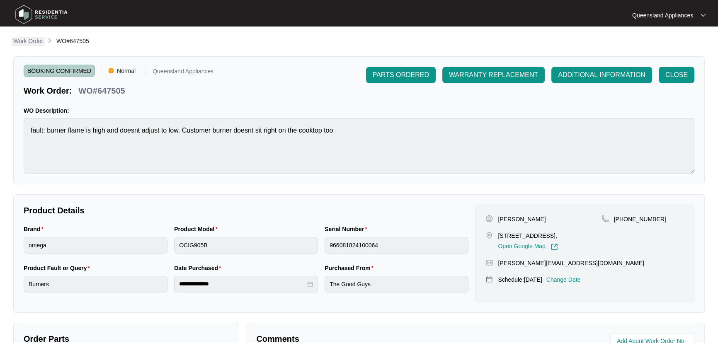
click at [22, 42] on p "Work Order" at bounding box center [28, 41] width 30 height 8
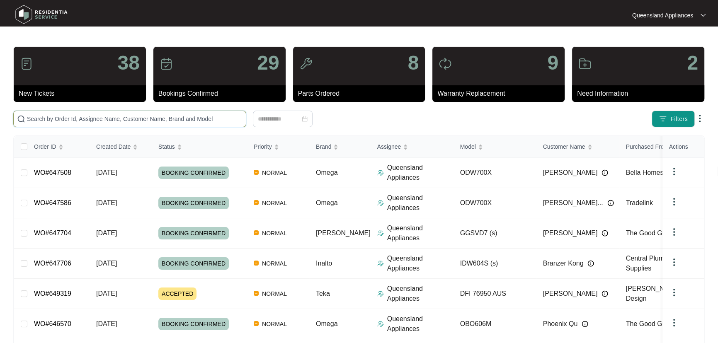
click at [198, 116] on input "text" at bounding box center [135, 118] width 216 height 9
paste input "647470"
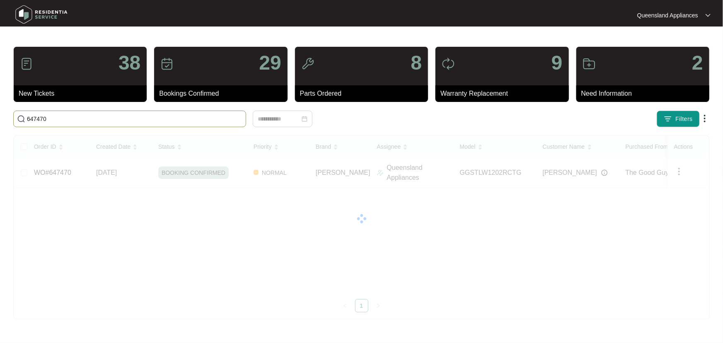
click at [33, 116] on input "647470" at bounding box center [135, 118] width 216 height 9
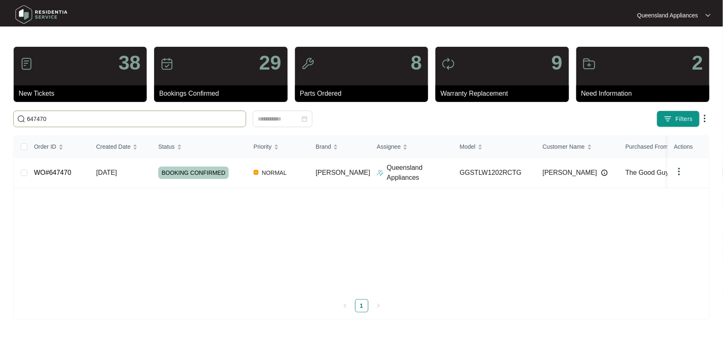
paste input "318"
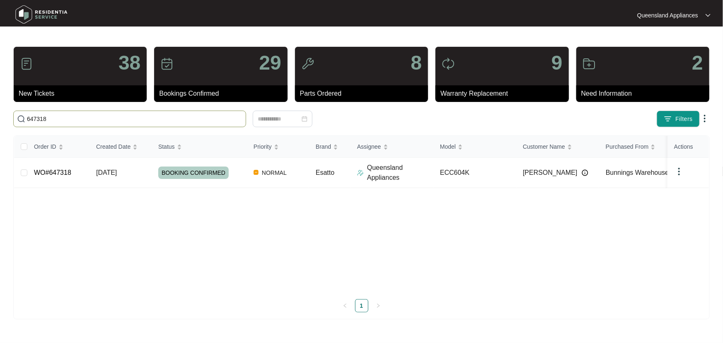
type input "647318"
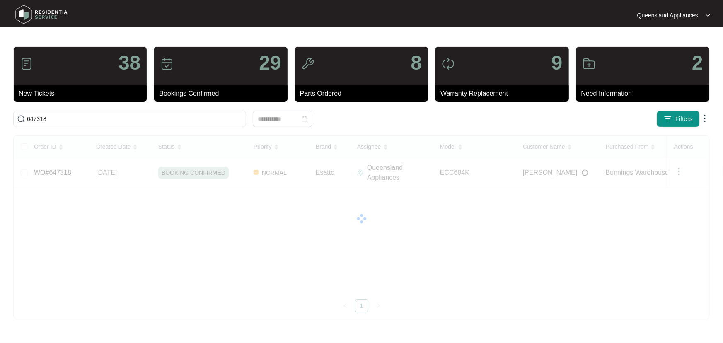
click at [488, 170] on div "Order ID Created Date Status Priority Brand Assignee Model Customer Name Purcha…" at bounding box center [361, 224] width 695 height 177
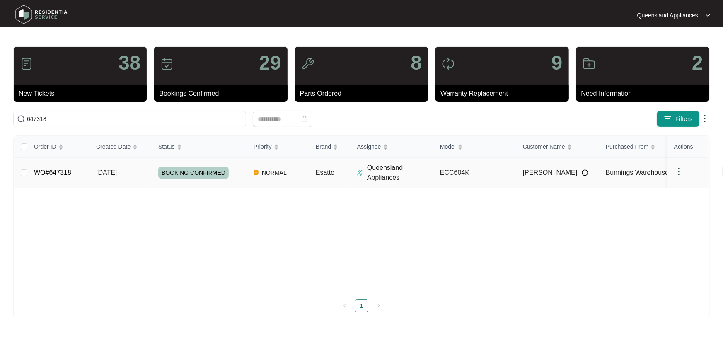
click at [141, 170] on td "[DATE]" at bounding box center [121, 173] width 62 height 30
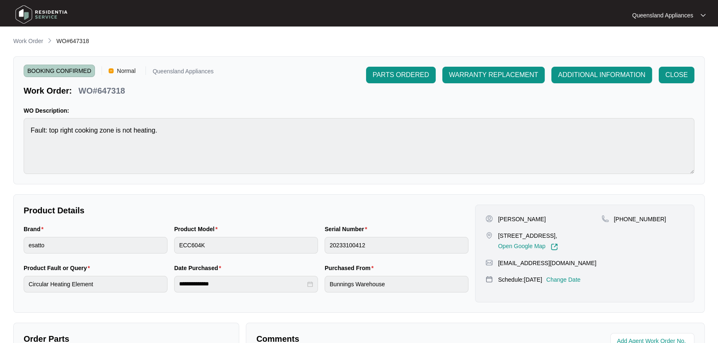
click at [32, 35] on main "**********" at bounding box center [359, 275] width 718 height 550
click at [29, 41] on p "Work Order" at bounding box center [28, 41] width 30 height 8
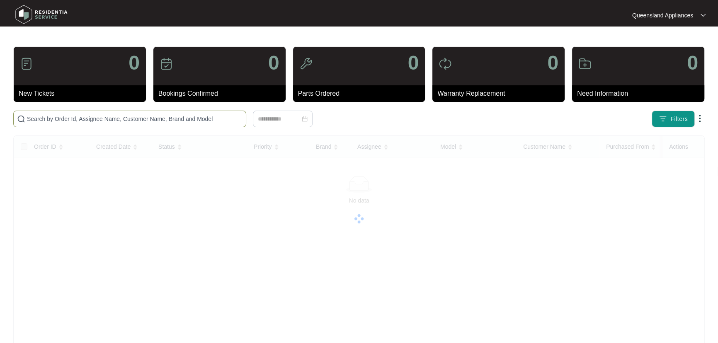
click at [115, 123] on input "text" at bounding box center [135, 118] width 216 height 9
paste input "647273"
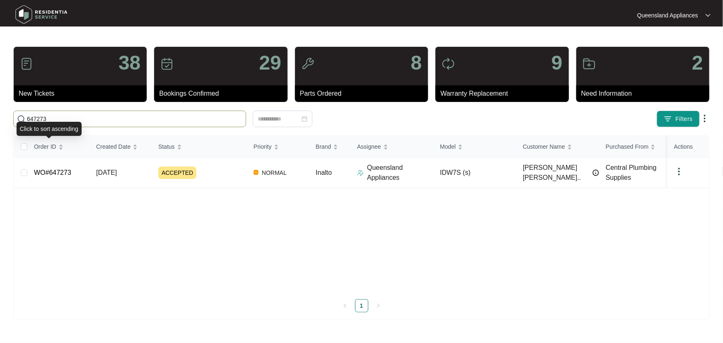
click at [32, 120] on input "647273" at bounding box center [135, 118] width 216 height 9
paste input "8224"
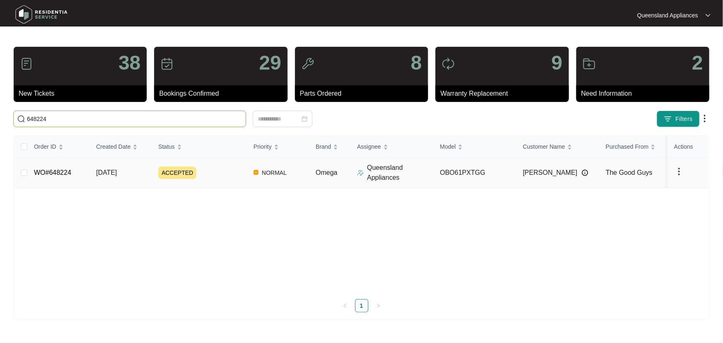
type input "648224"
click at [228, 174] on div "ACCEPTED" at bounding box center [202, 173] width 89 height 12
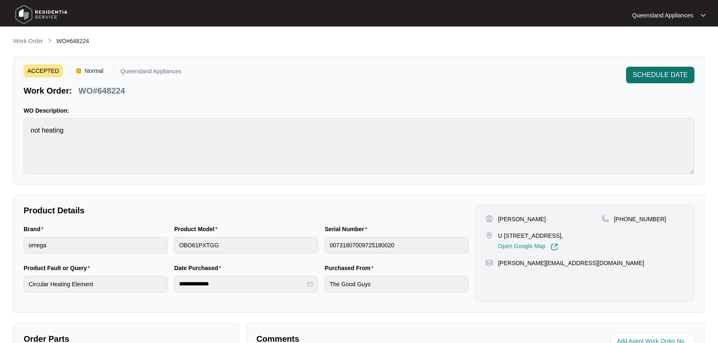
click at [671, 67] on button "SCHEDULE DATE" at bounding box center [660, 75] width 68 height 17
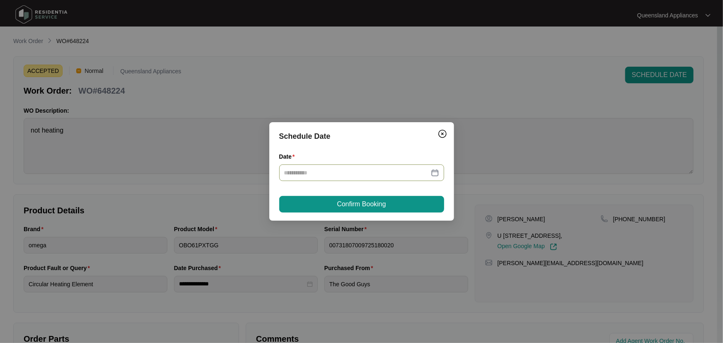
click at [436, 174] on div at bounding box center [361, 172] width 155 height 9
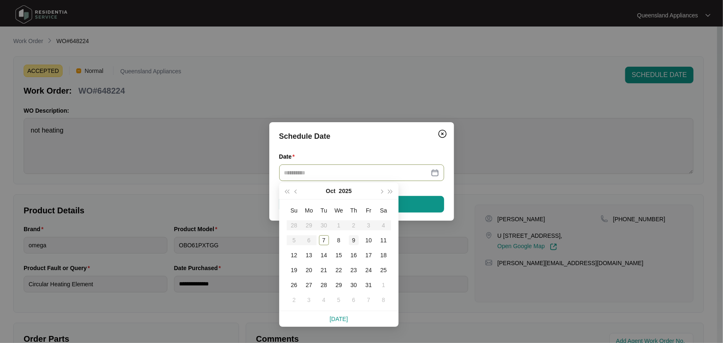
type input "**********"
click at [351, 241] on div "9" at bounding box center [354, 240] width 10 height 10
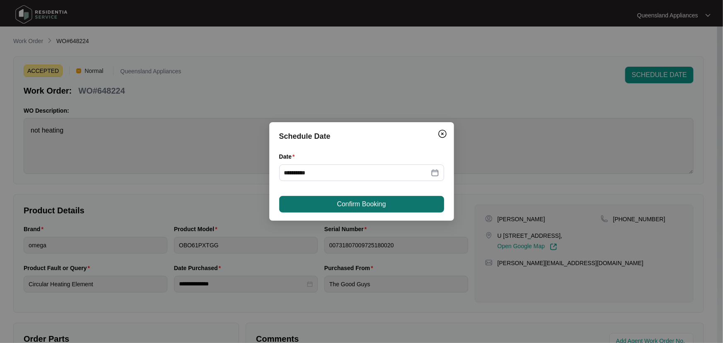
click at [375, 201] on span "Confirm Booking" at bounding box center [361, 204] width 49 height 10
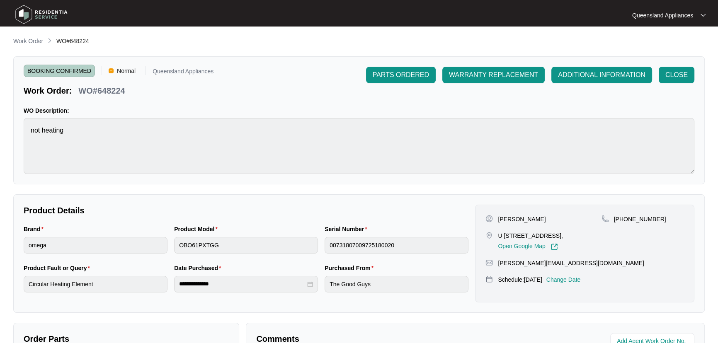
drag, startPoint x: 18, startPoint y: 42, endPoint x: 35, endPoint y: 45, distance: 16.9
click at [18, 42] on p "Work Order" at bounding box center [28, 41] width 30 height 8
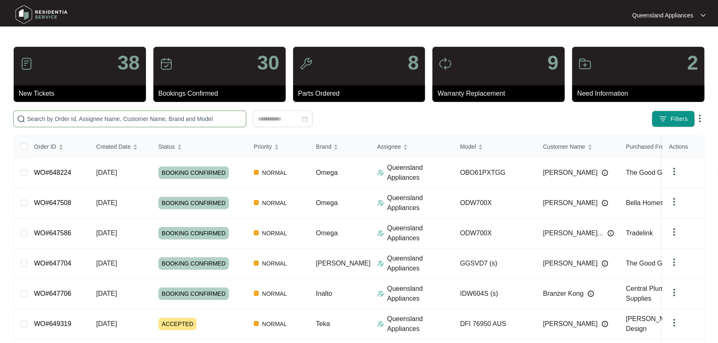
click at [136, 116] on input "text" at bounding box center [135, 118] width 216 height 9
paste input "647273"
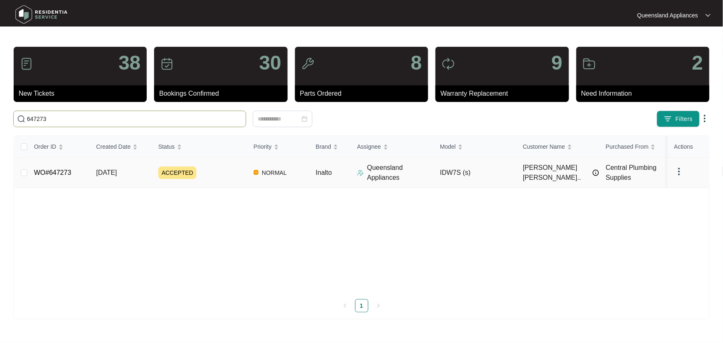
type input "647273"
click at [223, 173] on div "ACCEPTED" at bounding box center [202, 173] width 89 height 12
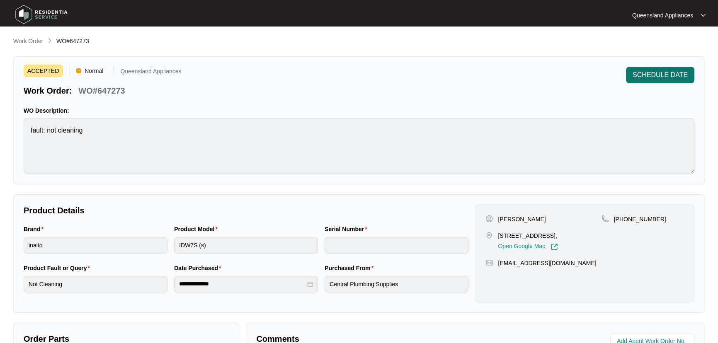
click at [659, 73] on span "SCHEDULE DATE" at bounding box center [659, 75] width 55 height 10
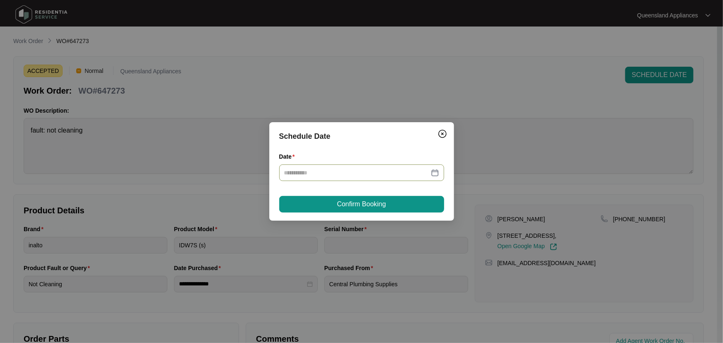
click at [437, 173] on div at bounding box center [361, 172] width 155 height 9
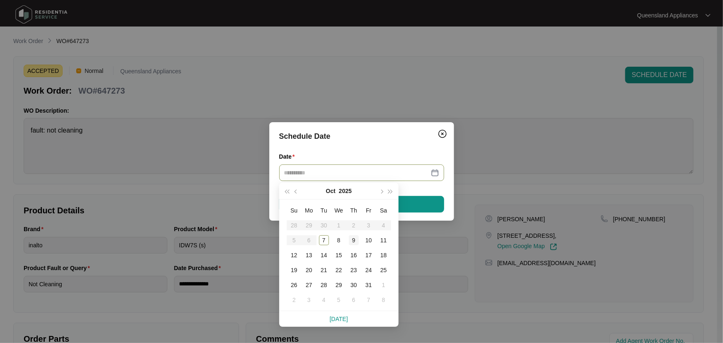
type input "**********"
click at [352, 242] on div "9" at bounding box center [354, 240] width 10 height 10
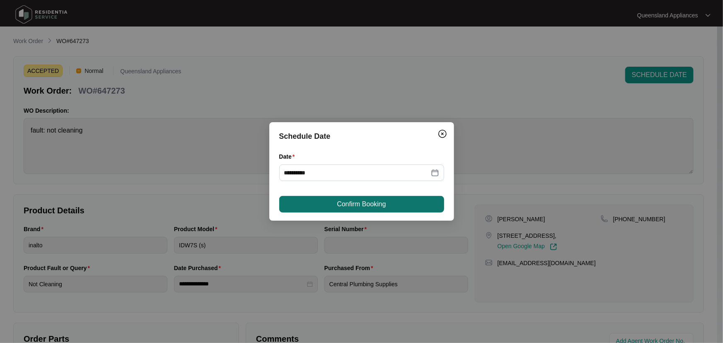
click at [364, 206] on span "Confirm Booking" at bounding box center [361, 204] width 49 height 10
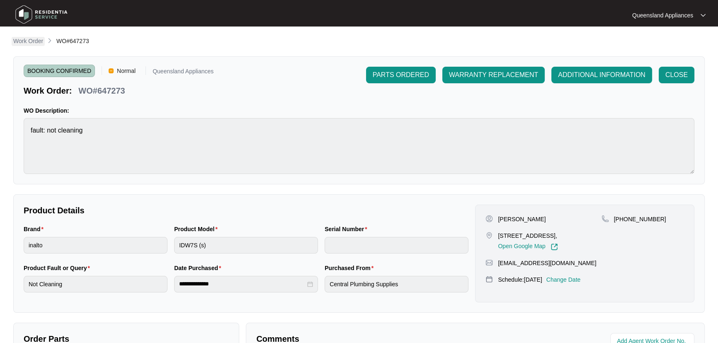
click at [26, 41] on p "Work Order" at bounding box center [28, 41] width 30 height 8
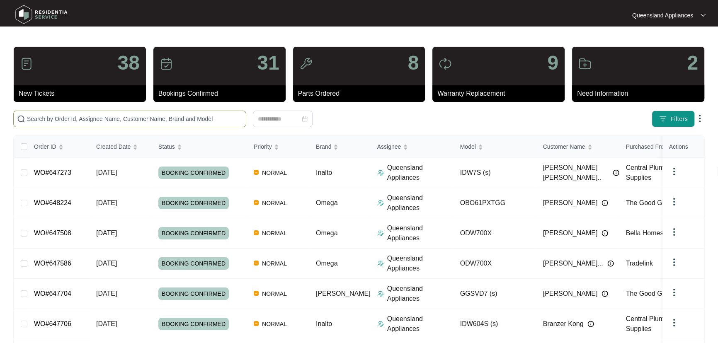
click at [159, 120] on input "text" at bounding box center [135, 118] width 216 height 9
paste input "648149"
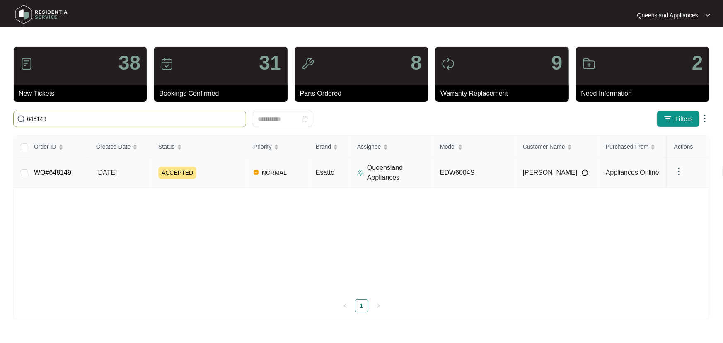
type input "648149"
drag, startPoint x: 220, startPoint y: 171, endPoint x: 228, endPoint y: 171, distance: 7.5
click at [224, 171] on div "ACCEPTED" at bounding box center [202, 173] width 89 height 12
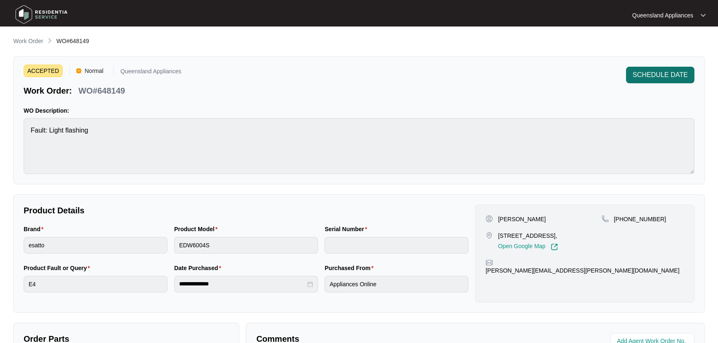
click at [670, 73] on span "SCHEDULE DATE" at bounding box center [659, 75] width 55 height 10
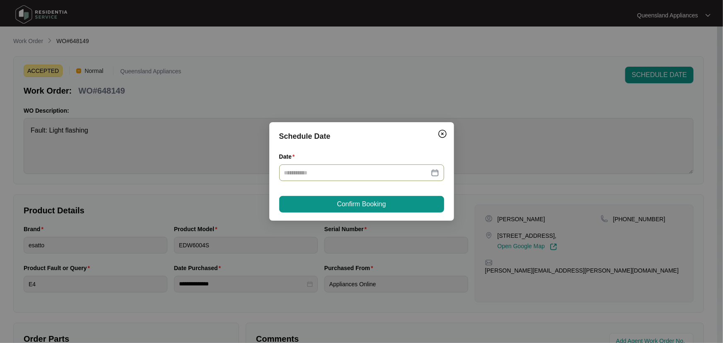
click at [439, 172] on div at bounding box center [361, 173] width 165 height 17
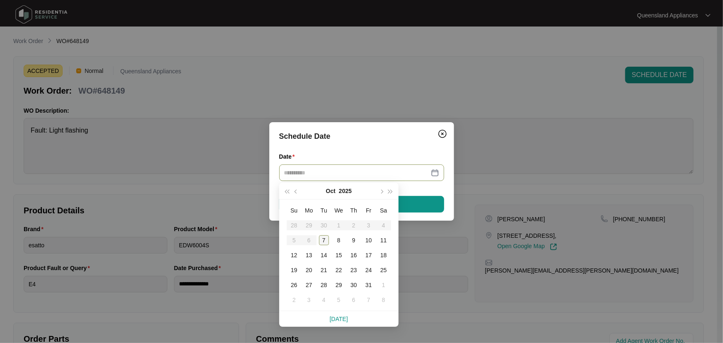
type input "**********"
click at [336, 237] on div "8" at bounding box center [339, 240] width 10 height 10
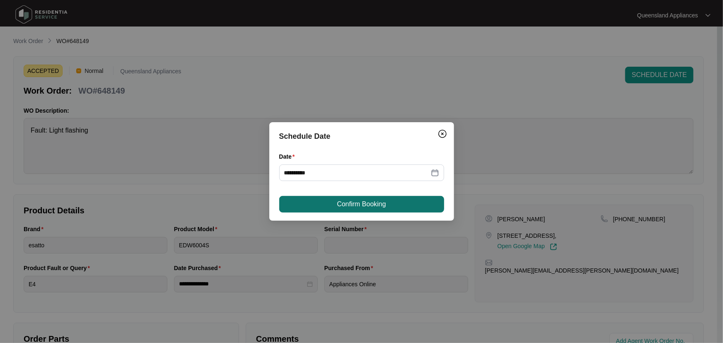
click at [366, 207] on span "Confirm Booking" at bounding box center [361, 204] width 49 height 10
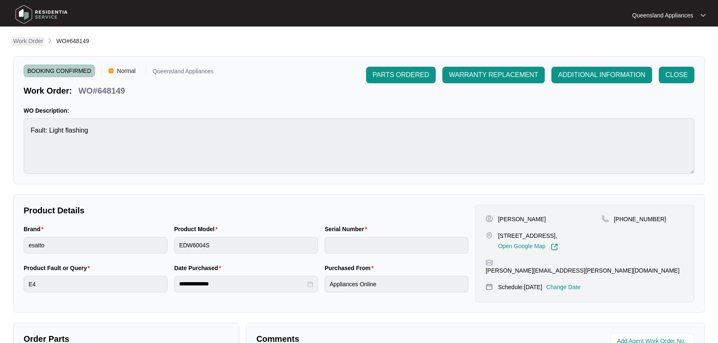
click at [30, 38] on p "Work Order" at bounding box center [28, 41] width 30 height 8
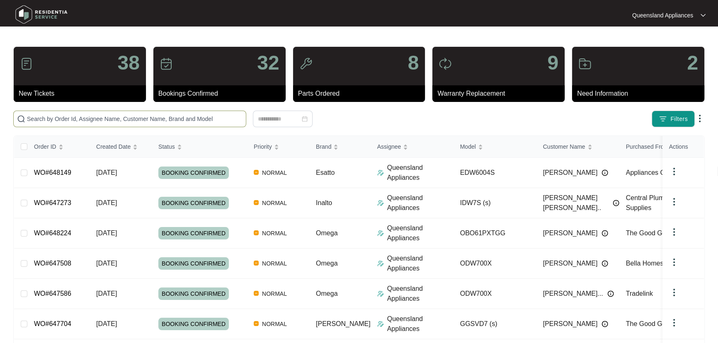
click at [202, 120] on input "text" at bounding box center [135, 118] width 216 height 9
paste input "648140"
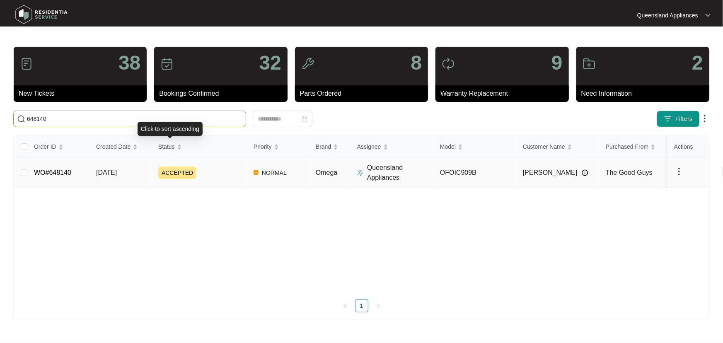
type input "648140"
click at [225, 170] on div "ACCEPTED" at bounding box center [202, 173] width 89 height 12
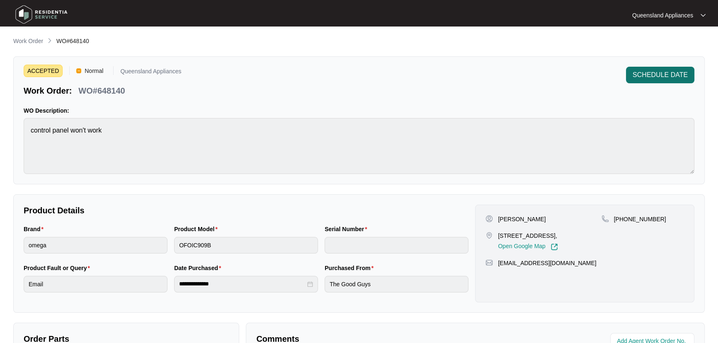
click at [642, 72] on span "SCHEDULE DATE" at bounding box center [659, 75] width 55 height 10
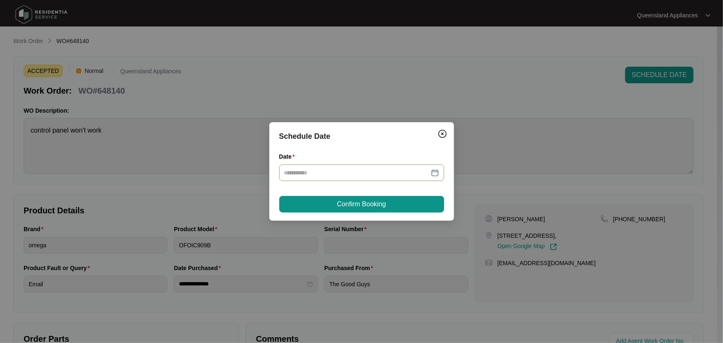
click at [434, 172] on div at bounding box center [361, 172] width 155 height 9
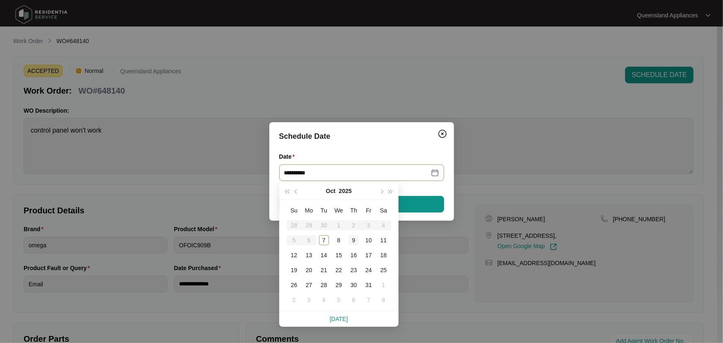
type input "**********"
click at [351, 240] on div "9" at bounding box center [354, 240] width 10 height 10
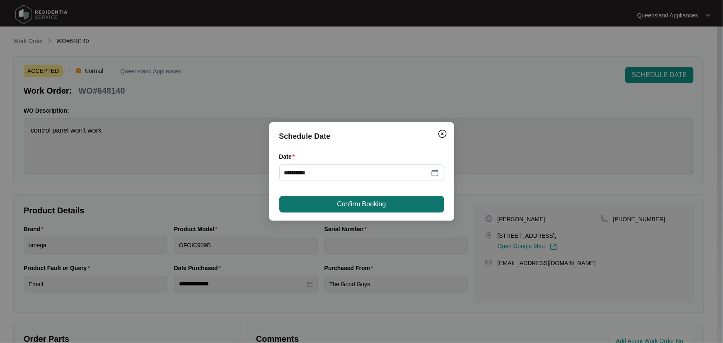
click at [376, 203] on span "Confirm Booking" at bounding box center [361, 204] width 49 height 10
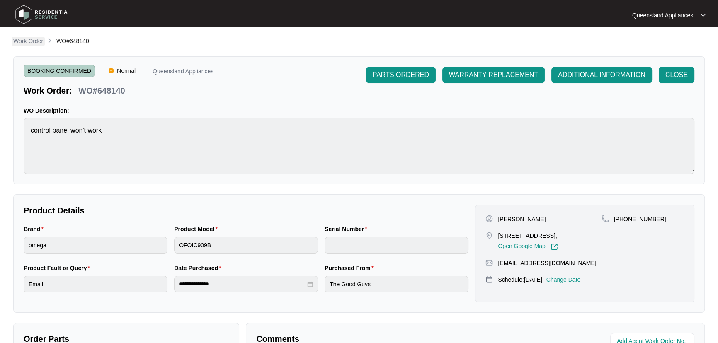
click at [31, 38] on p "Work Order" at bounding box center [28, 41] width 30 height 8
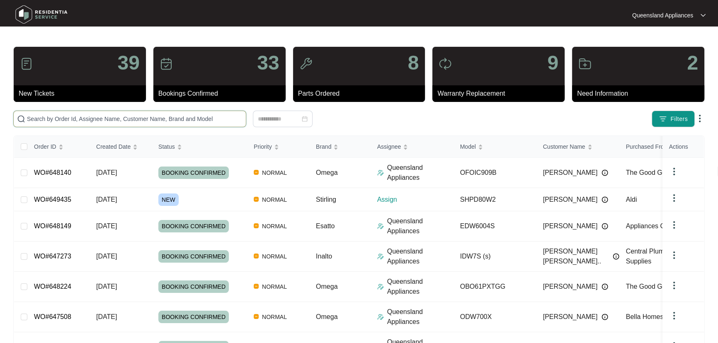
click at [135, 121] on input "text" at bounding box center [135, 118] width 216 height 9
paste input "643475"
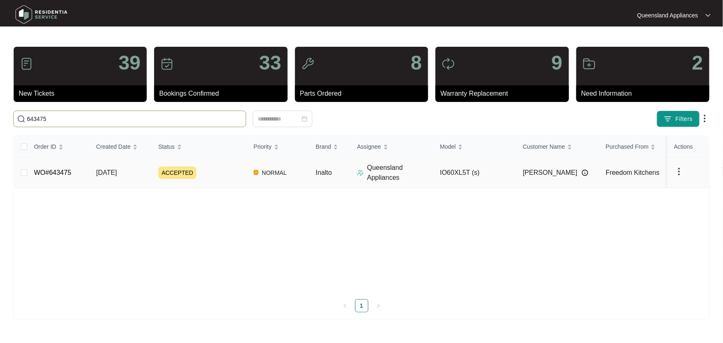
type input "643475"
click at [218, 181] on td "ACCEPTED" at bounding box center [199, 173] width 95 height 30
